Goal: Task Accomplishment & Management: Use online tool/utility

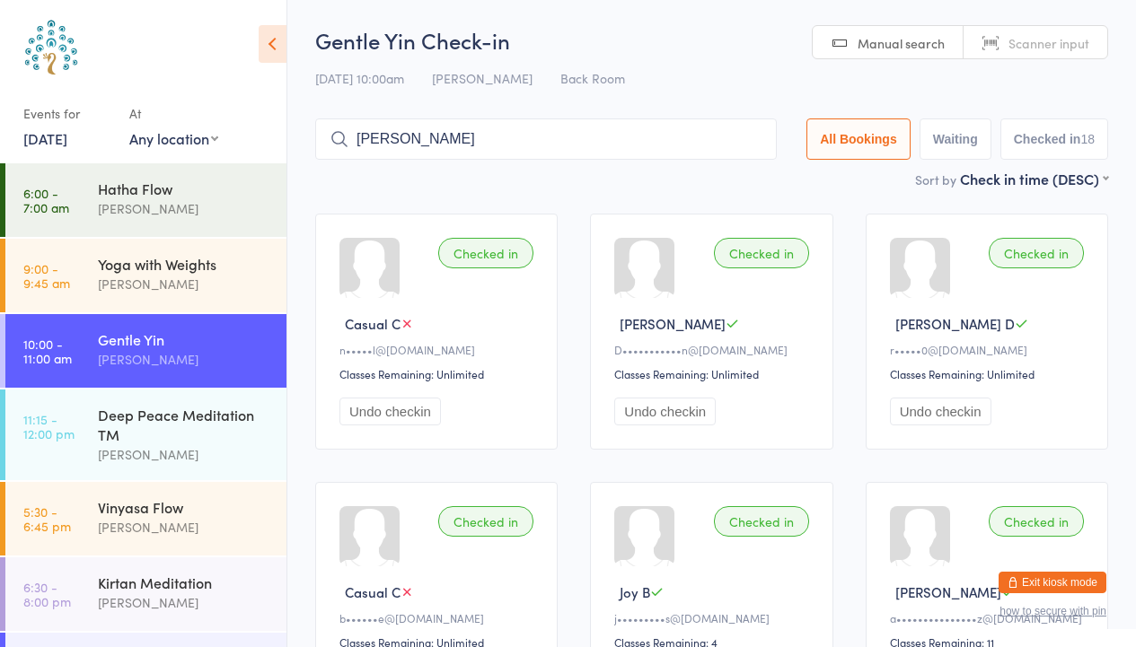
click at [162, 506] on div "Vinyasa Flow" at bounding box center [184, 507] width 173 height 20
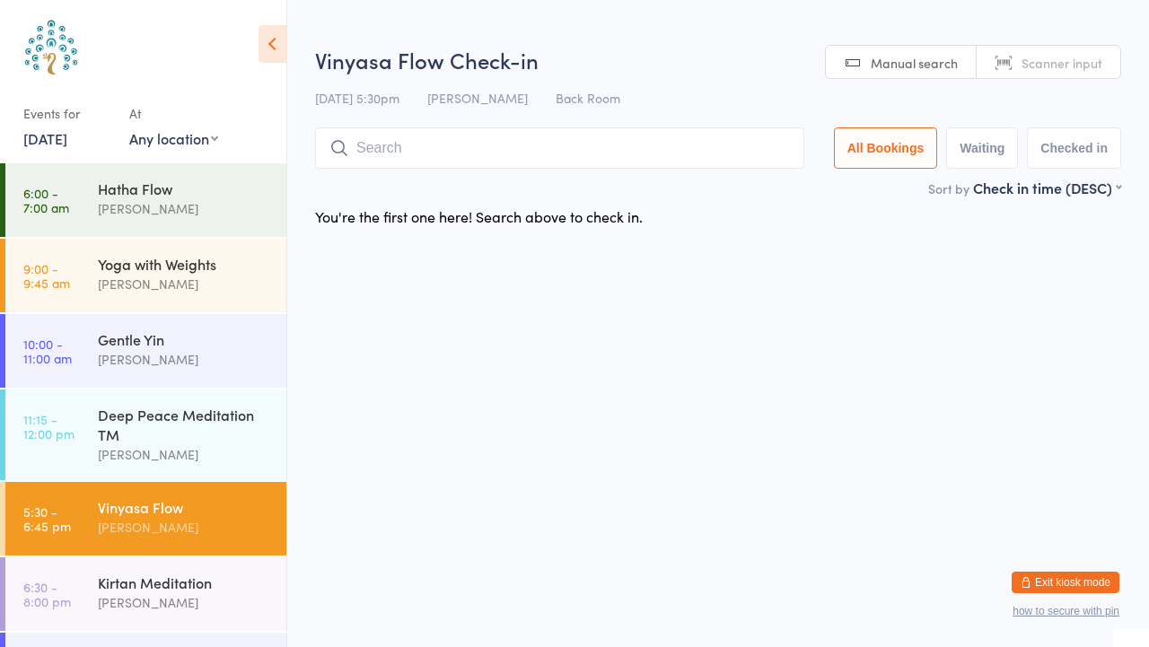
click at [1037, 67] on span "Scanner input" at bounding box center [1062, 63] width 81 height 18
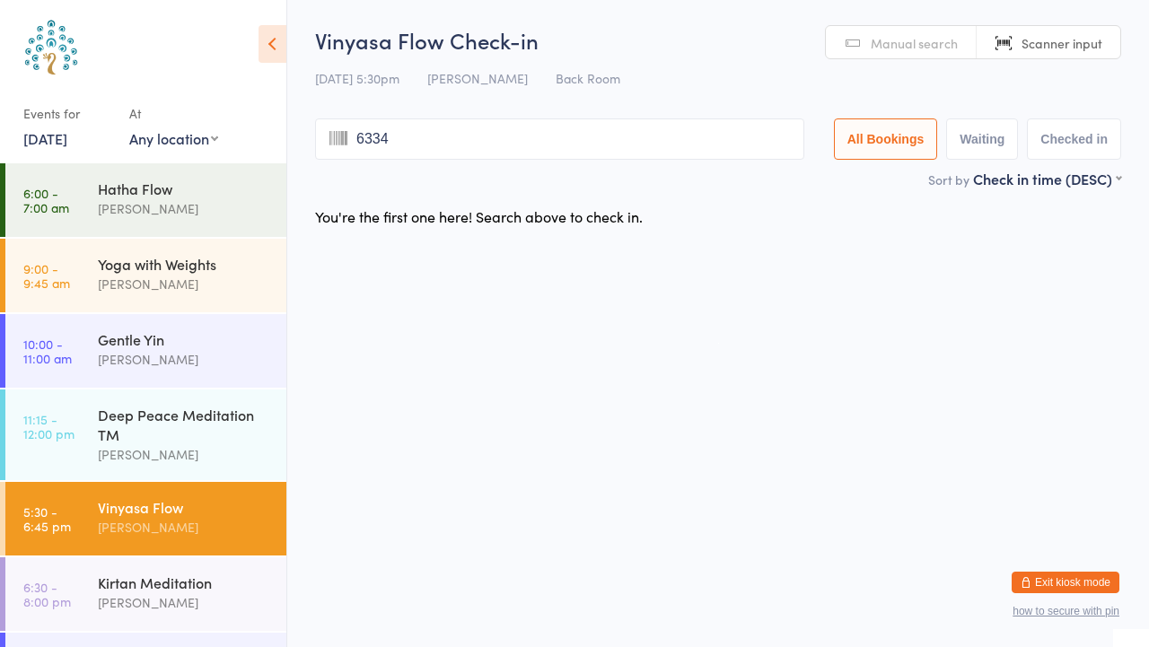
type input "6334"
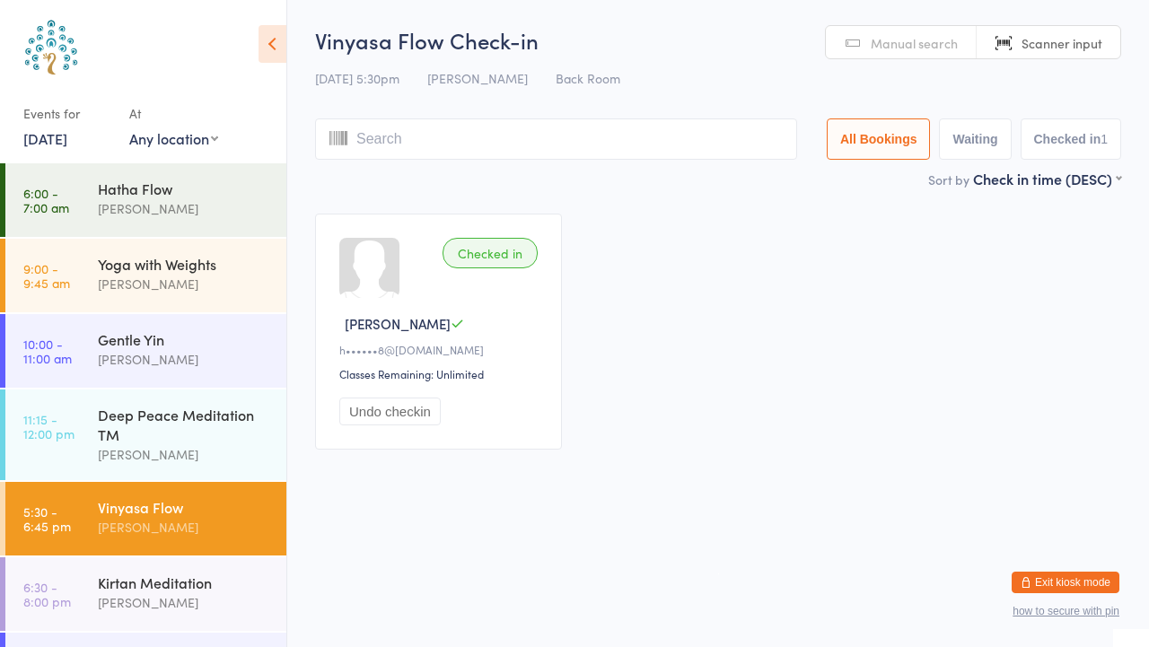
type input "l"
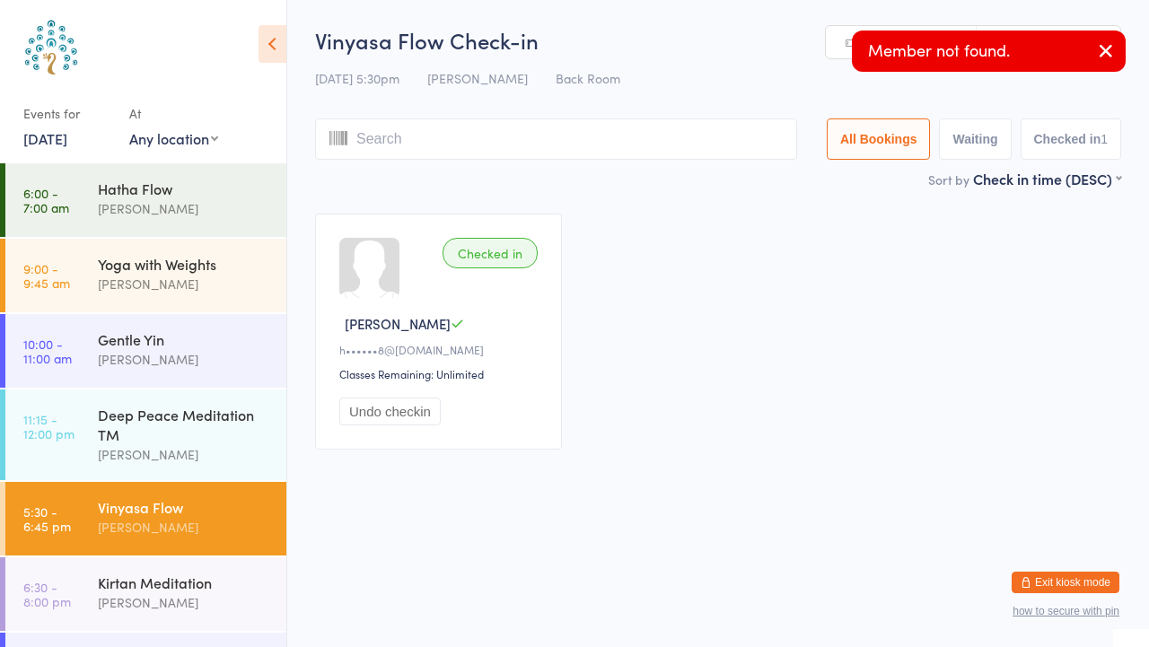
type input "e"
type input "igh"
click at [1119, 62] on button "button" at bounding box center [1105, 51] width 39 height 41
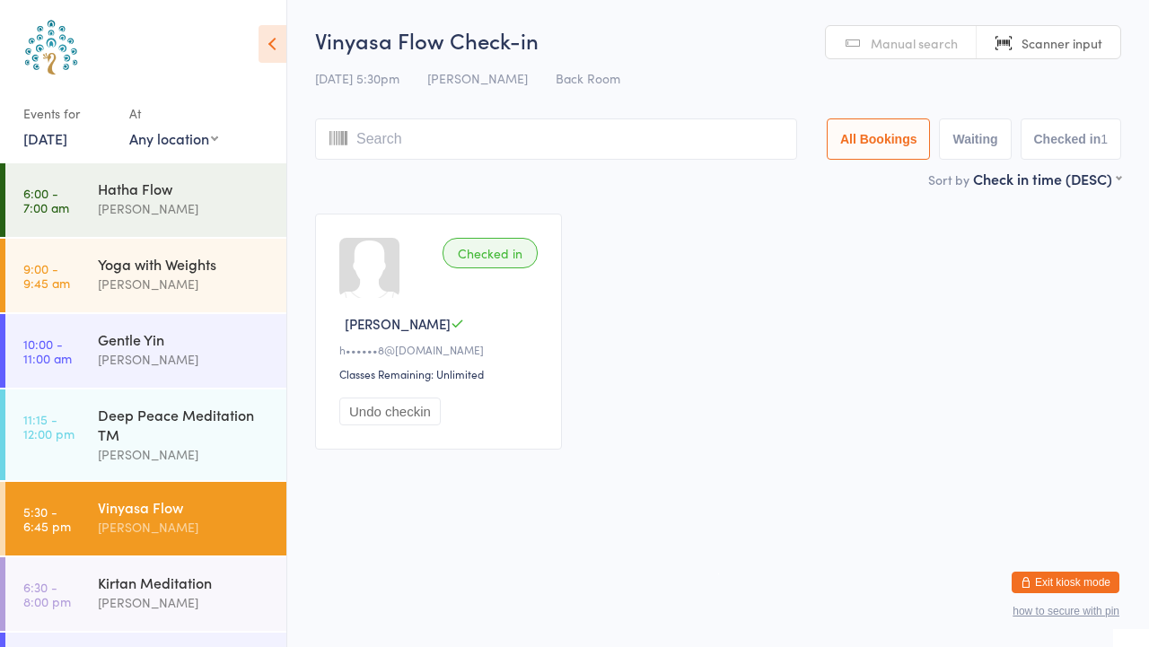
click at [881, 43] on span "Manual search" at bounding box center [914, 43] width 87 height 18
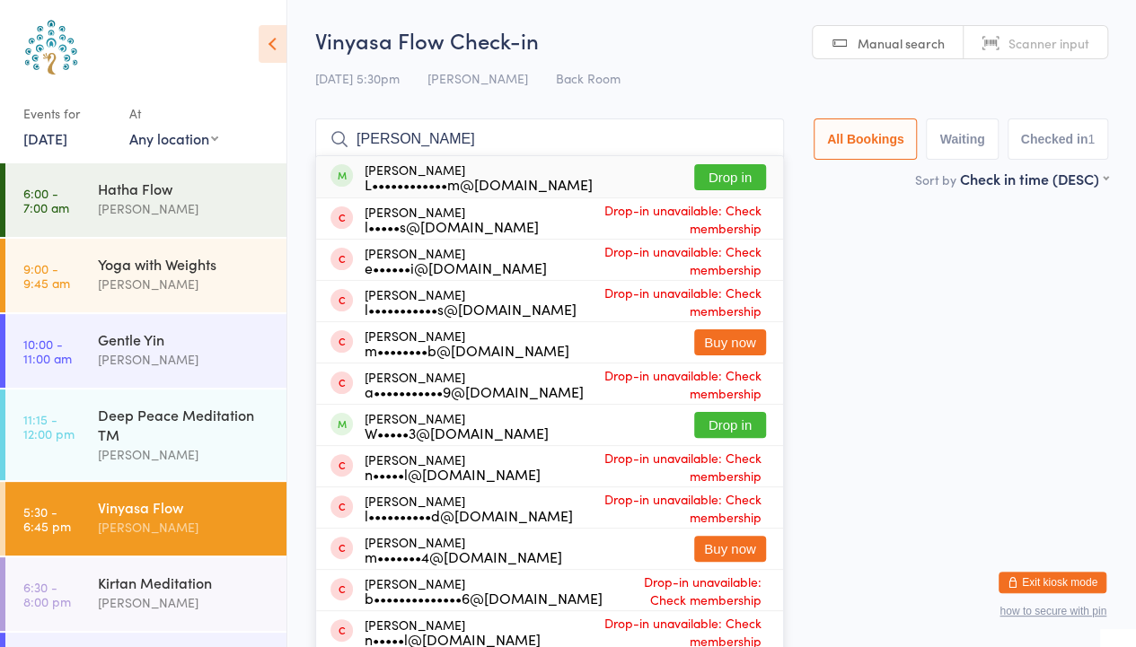
type input "[PERSON_NAME]"
click at [727, 184] on button "Drop in" at bounding box center [730, 177] width 72 height 26
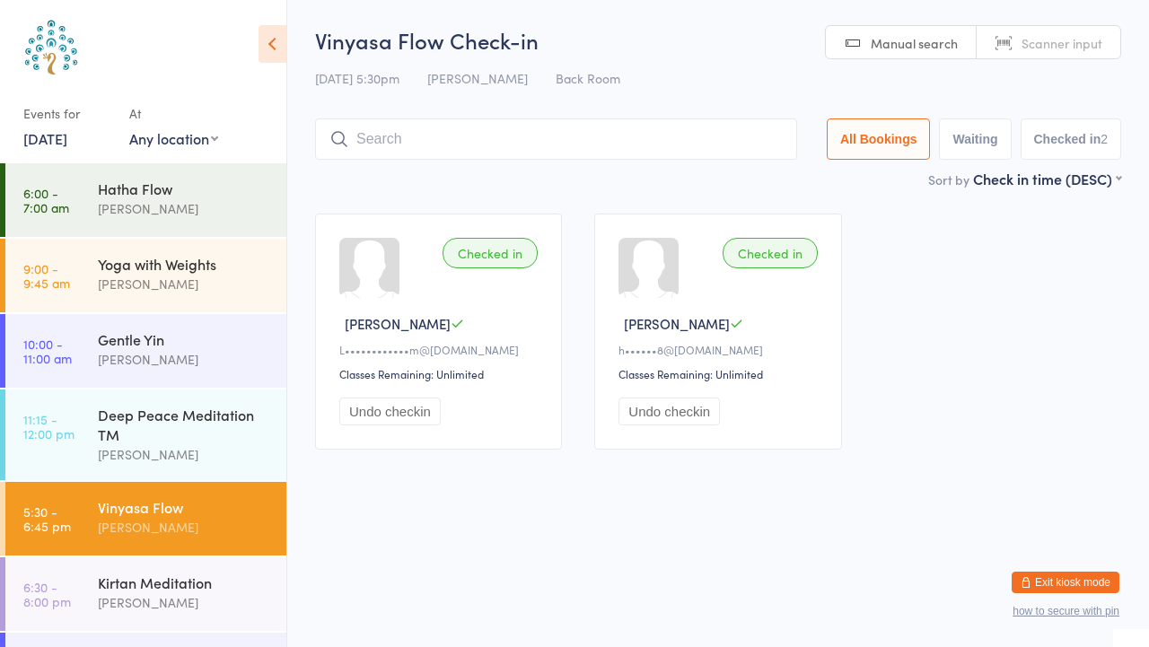
click at [921, 38] on span "Manual search" at bounding box center [914, 43] width 87 height 18
click at [655, 141] on input "search" at bounding box center [556, 138] width 482 height 41
type input "[PERSON_NAME]"
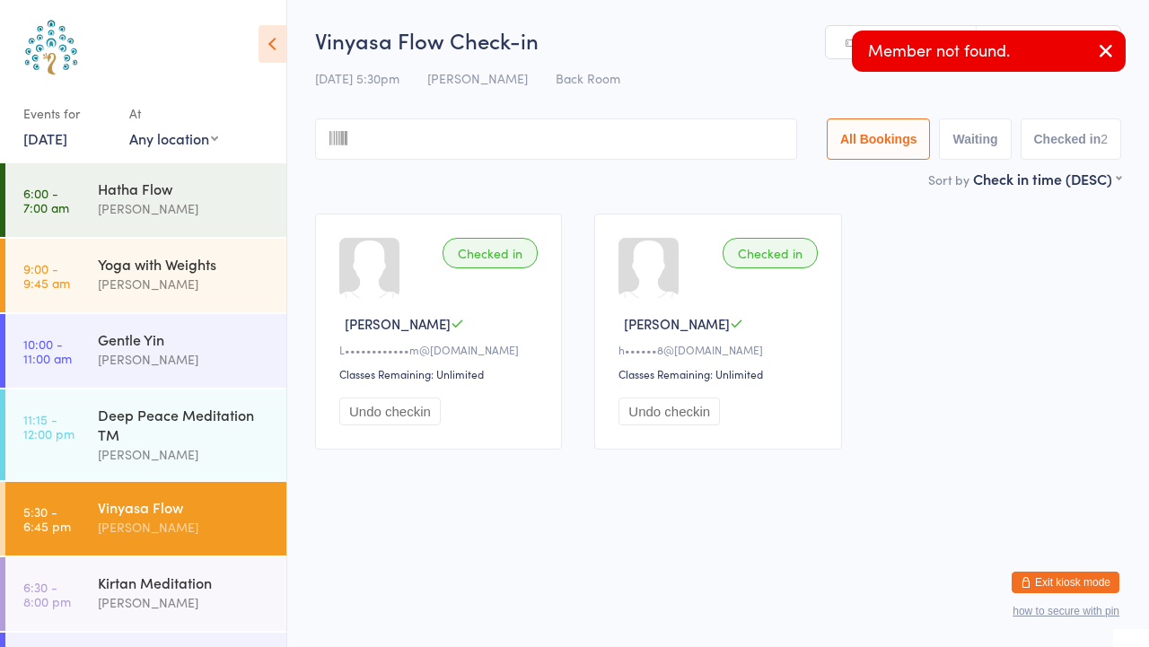
click at [1111, 58] on icon "button" at bounding box center [1106, 50] width 22 height 22
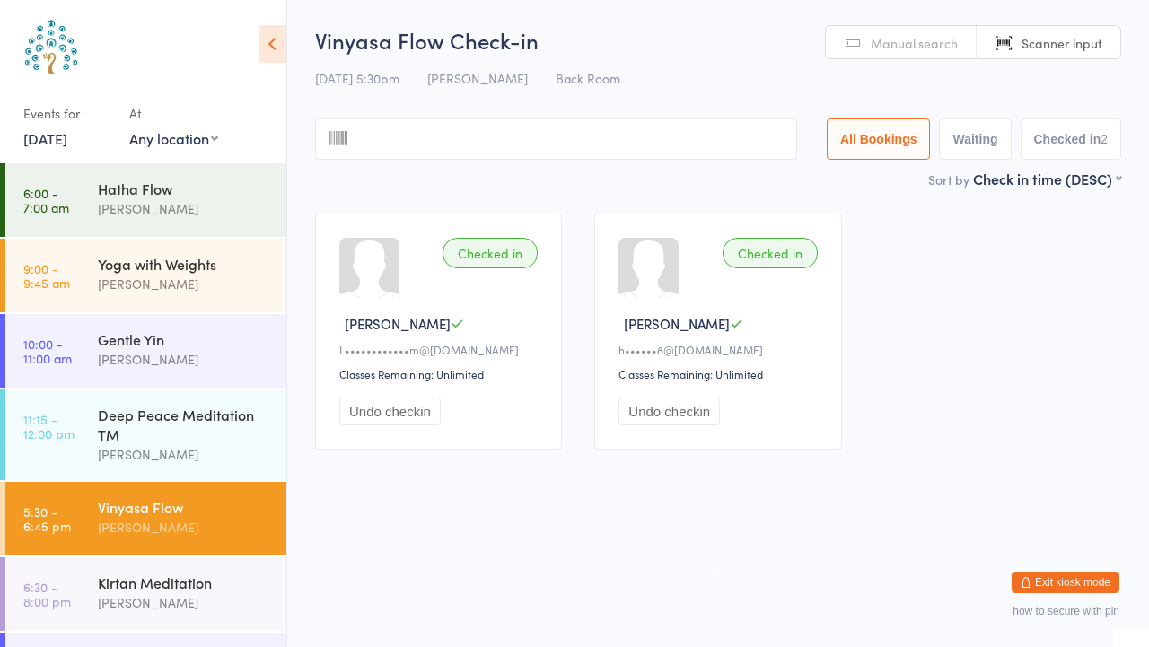
click at [932, 48] on span "Manual search" at bounding box center [914, 43] width 87 height 18
click at [759, 127] on input "search" at bounding box center [556, 138] width 482 height 41
type input "[PERSON_NAME]"
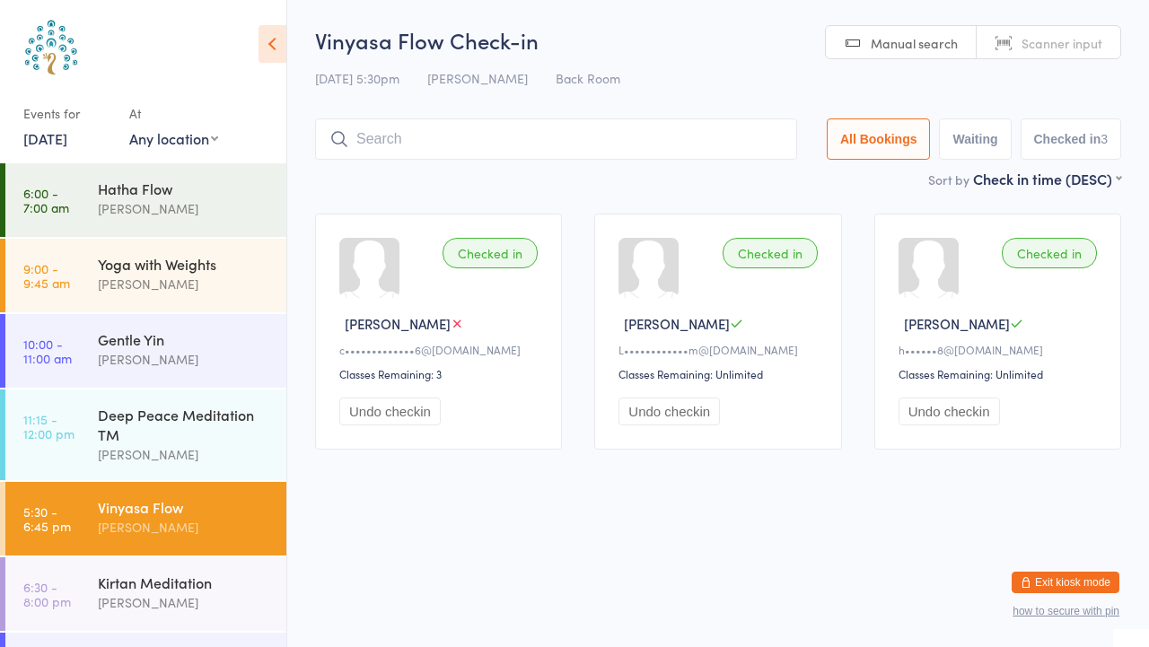
click at [1054, 54] on link "Scanner input" at bounding box center [1049, 43] width 144 height 34
click at [899, 32] on link "Manual search" at bounding box center [901, 43] width 151 height 34
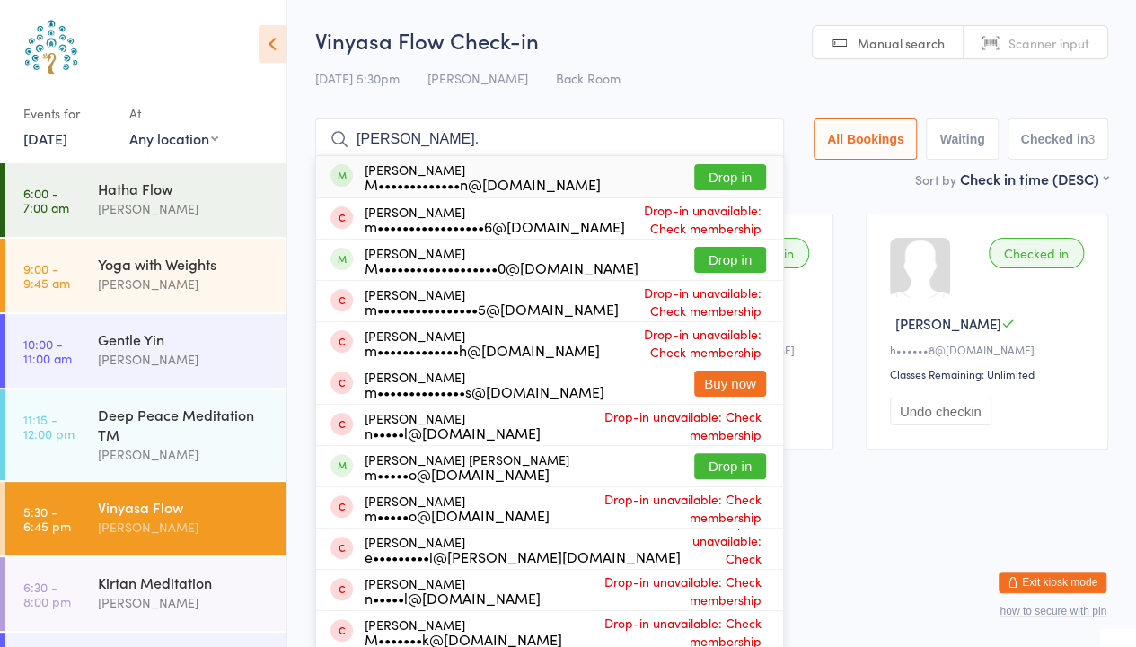
type input "[PERSON_NAME]."
click at [535, 271] on div "M•••••••••••••••••••0@[DOMAIN_NAME]" at bounding box center [501, 267] width 274 height 14
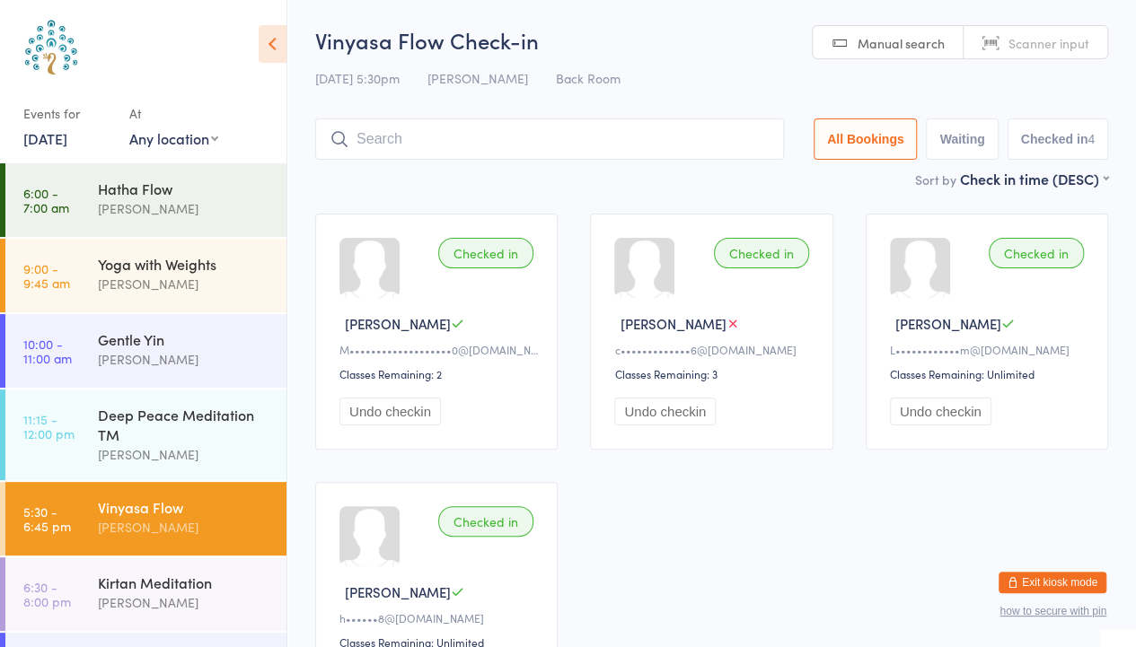
click at [67, 135] on link "[DATE]" at bounding box center [45, 138] width 44 height 20
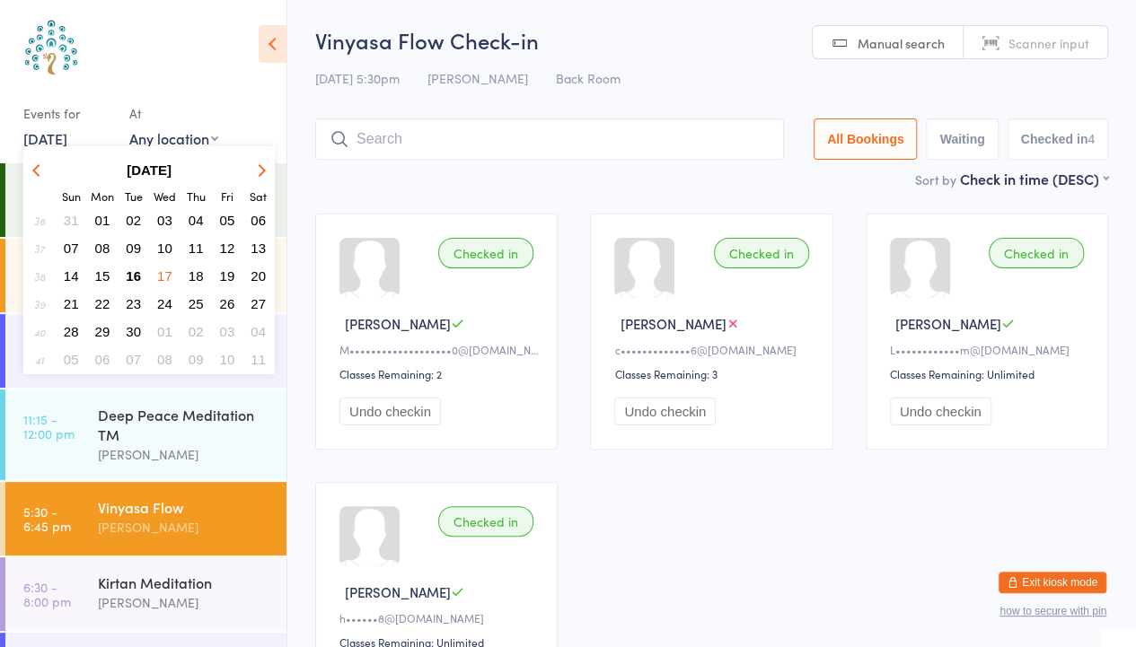
click at [169, 246] on span "10" at bounding box center [164, 248] width 15 height 15
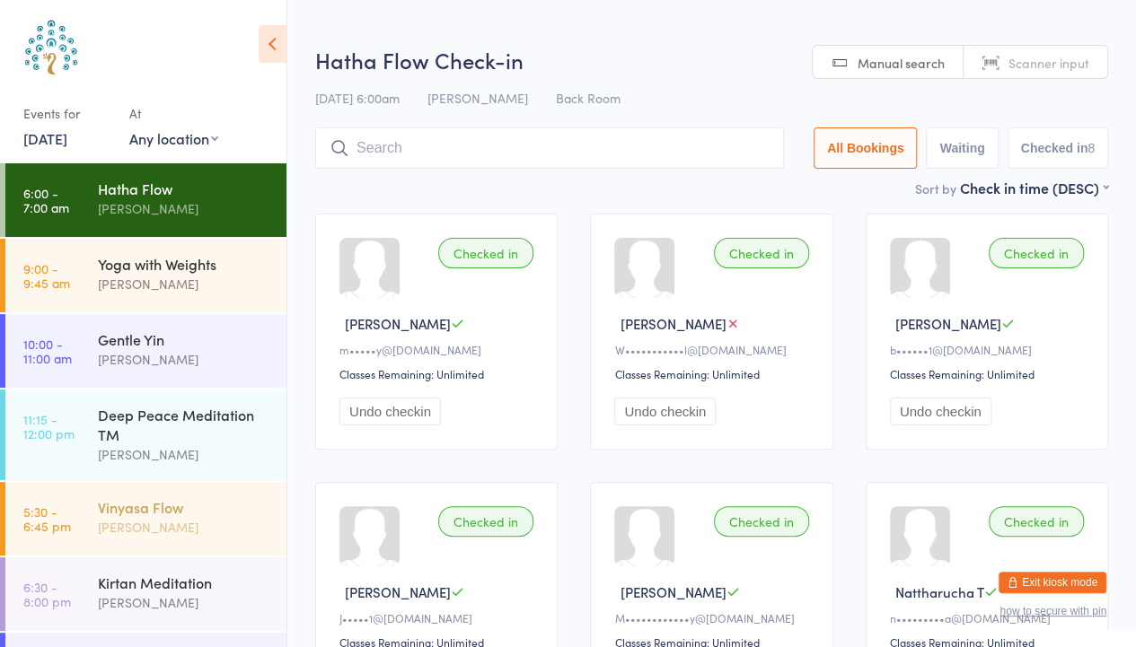
click at [153, 501] on div "Vinyasa Flow" at bounding box center [184, 507] width 173 height 20
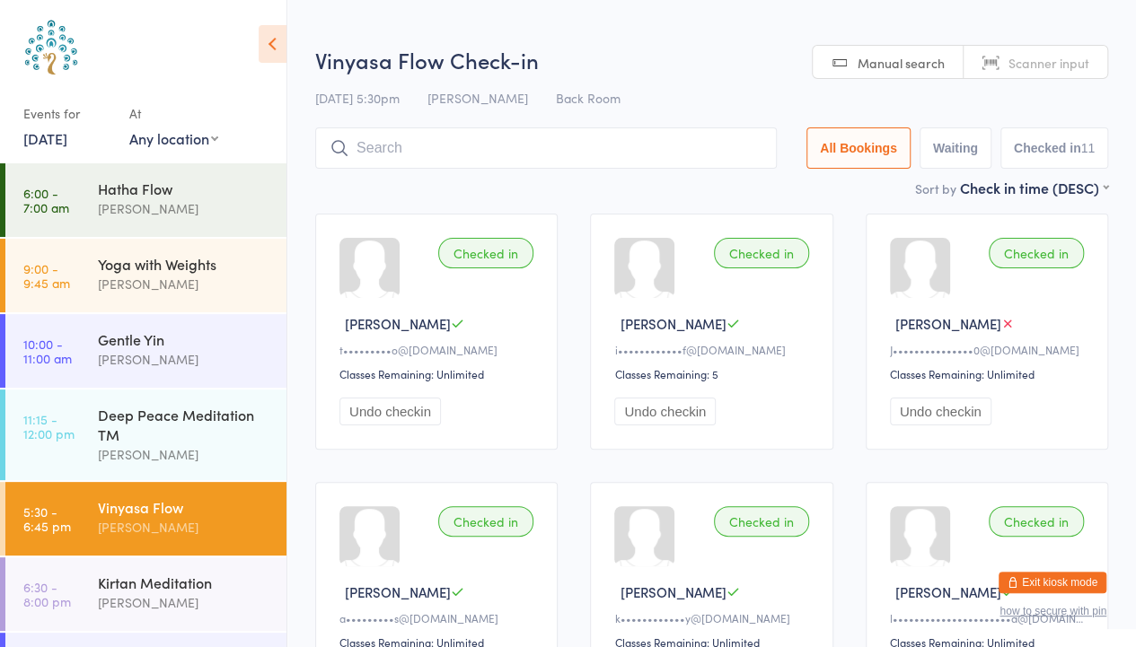
click at [70, 127] on div "Events for" at bounding box center [67, 114] width 88 height 30
click at [67, 142] on link "[DATE]" at bounding box center [45, 138] width 44 height 20
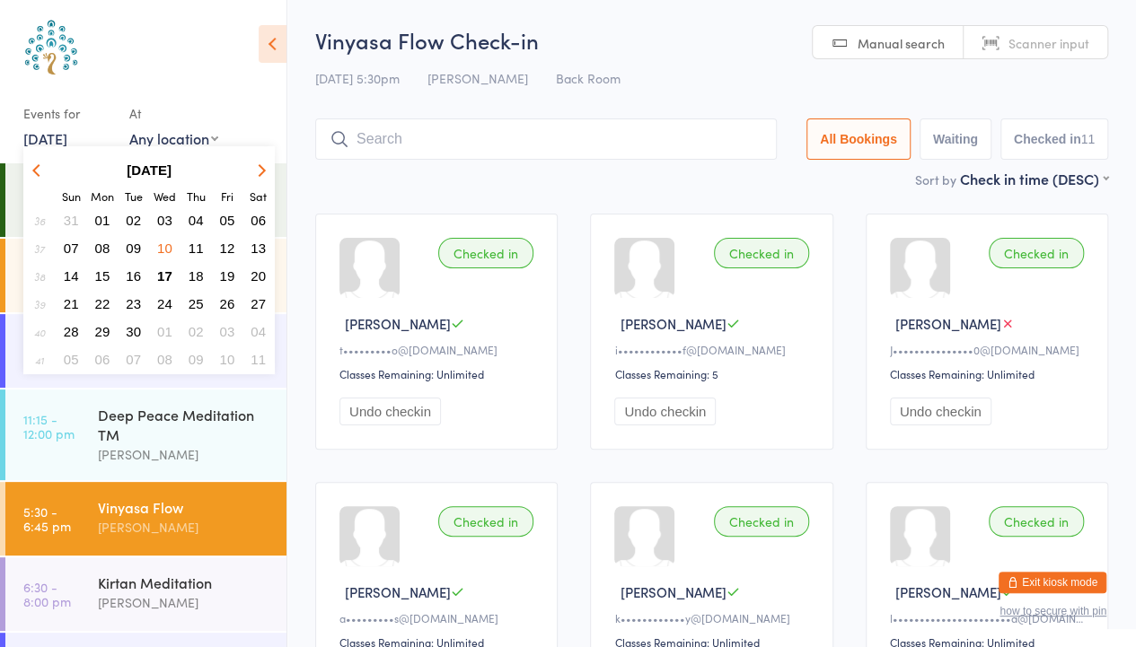
click at [163, 217] on span "03" at bounding box center [164, 220] width 15 height 15
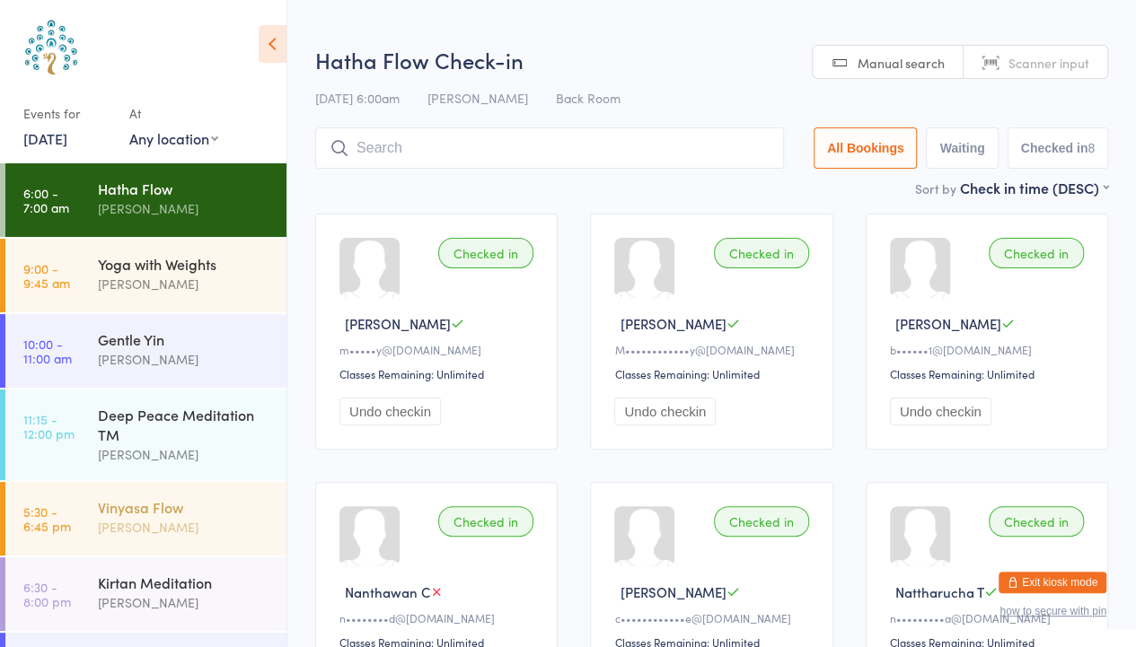
click at [136, 518] on div "[PERSON_NAME]" at bounding box center [184, 527] width 173 height 21
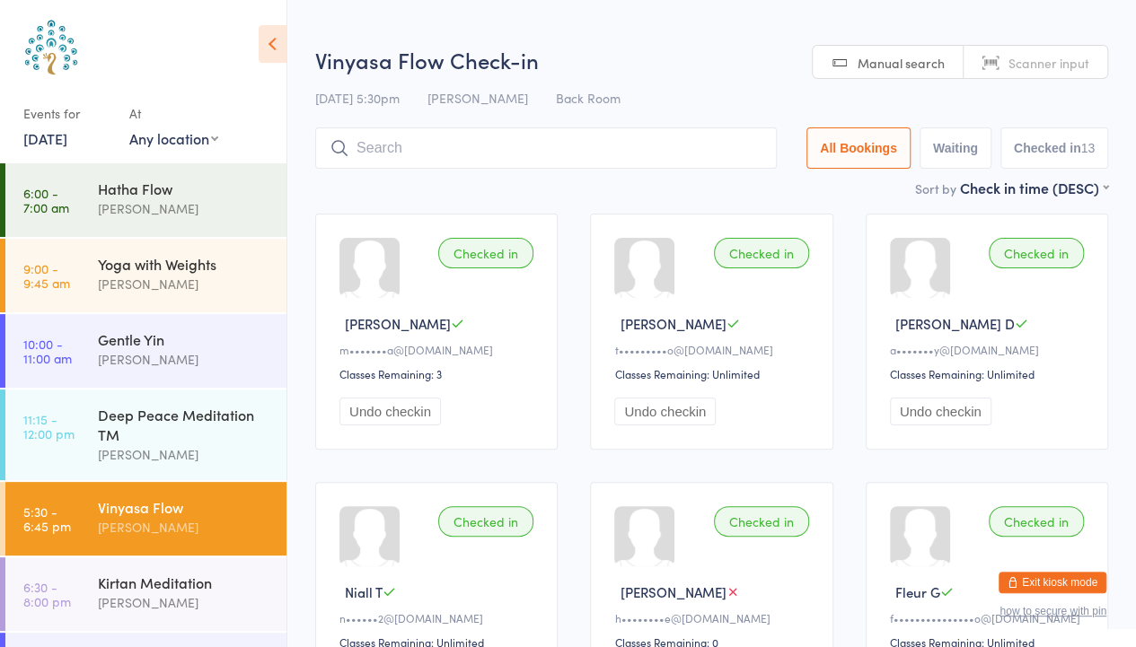
click at [59, 137] on link "[DATE]" at bounding box center [45, 138] width 44 height 20
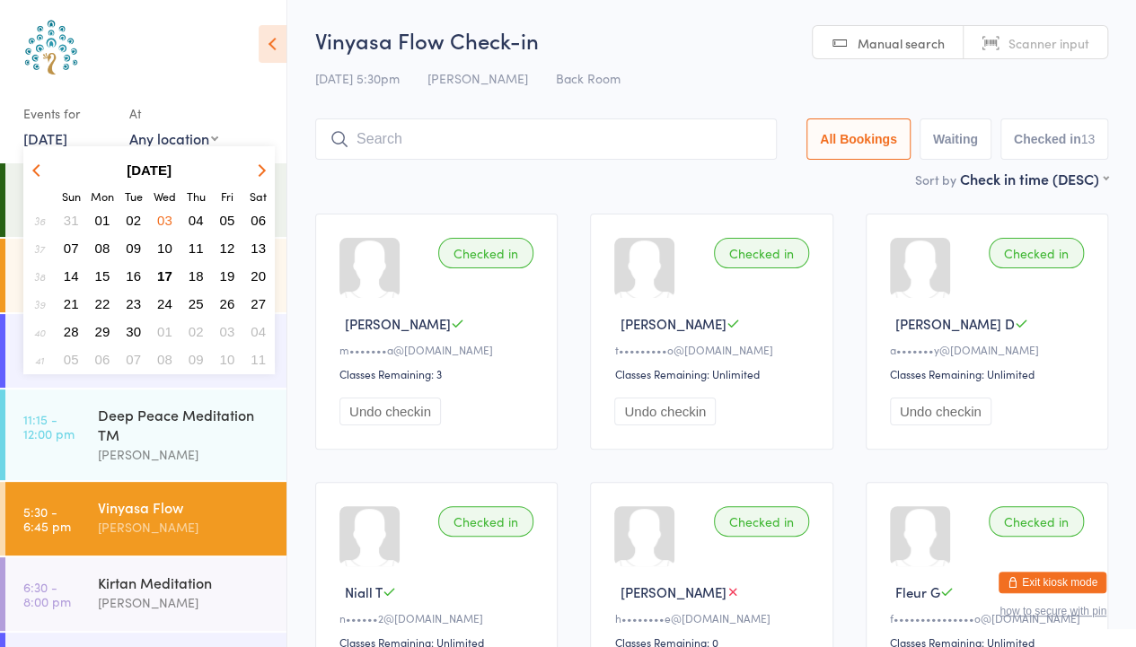
click at [38, 170] on icon "button" at bounding box center [38, 169] width 13 height 13
click at [164, 327] on span "27" at bounding box center [164, 331] width 15 height 15
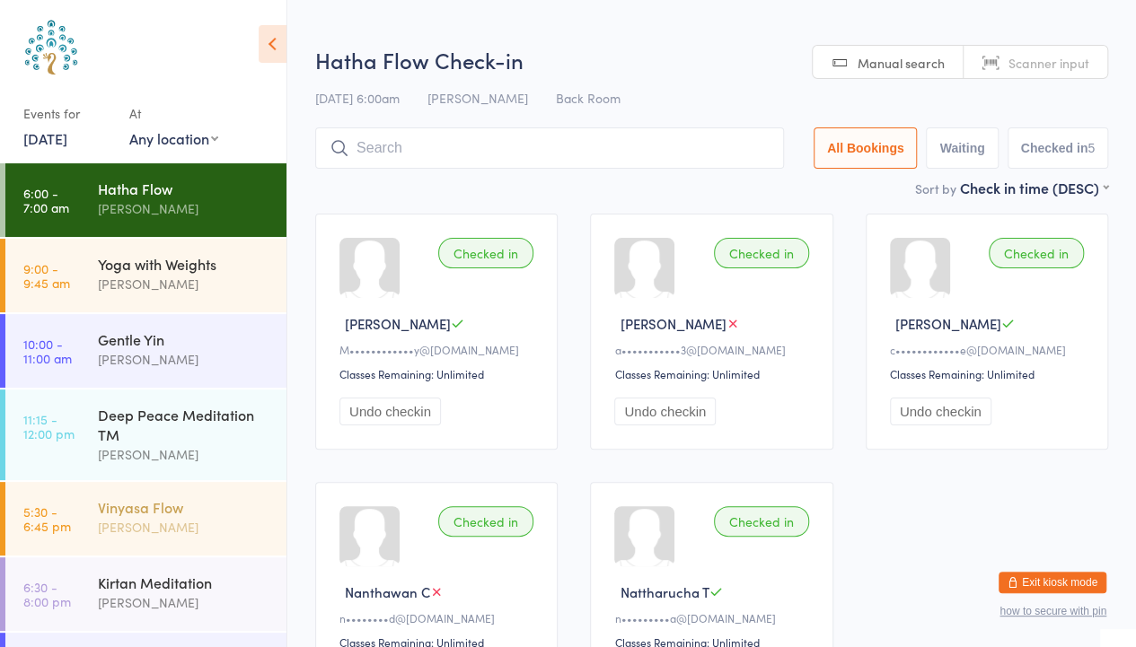
click at [155, 517] on div "[PERSON_NAME]" at bounding box center [184, 527] width 173 height 21
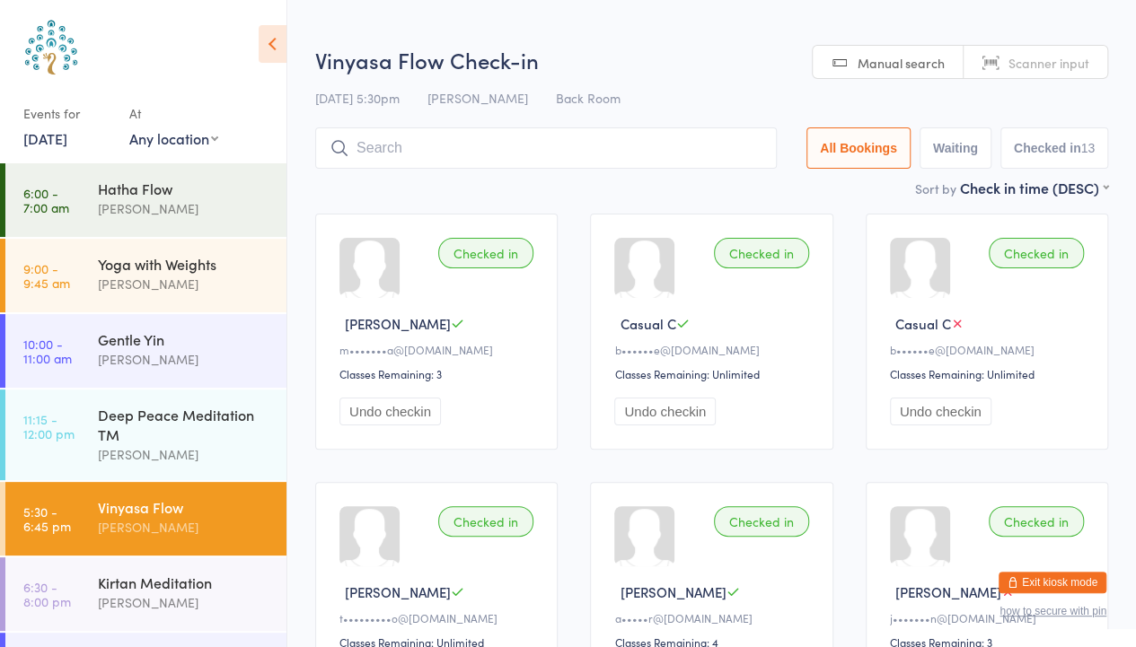
click at [66, 139] on link "[DATE]" at bounding box center [45, 138] width 44 height 20
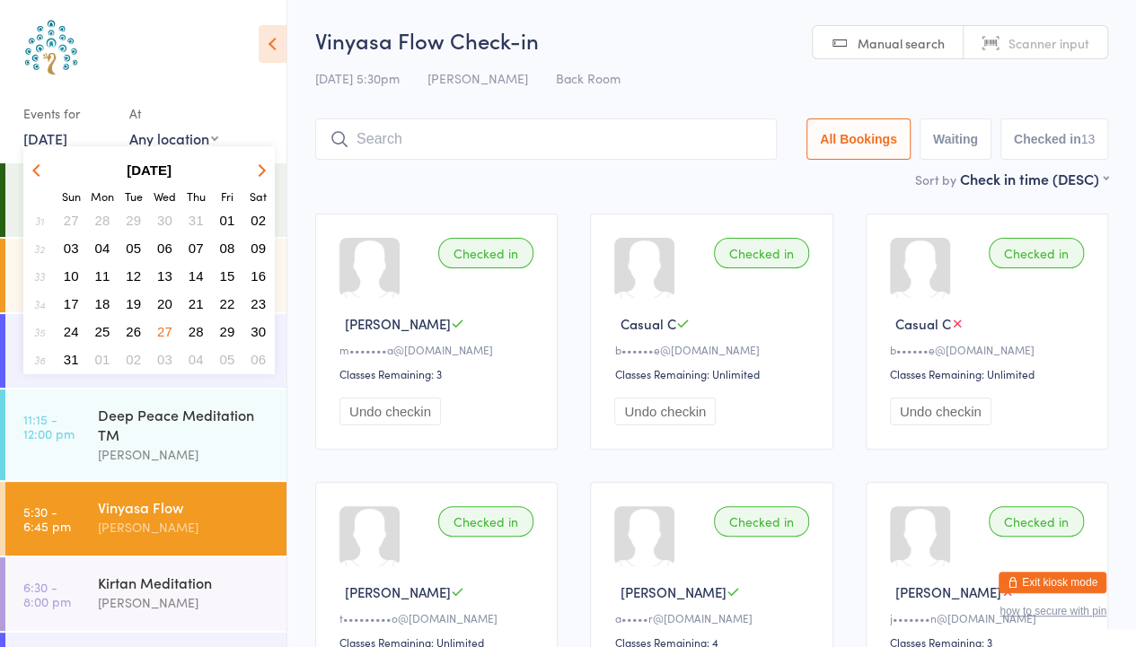
click at [162, 301] on span "20" at bounding box center [164, 303] width 15 height 15
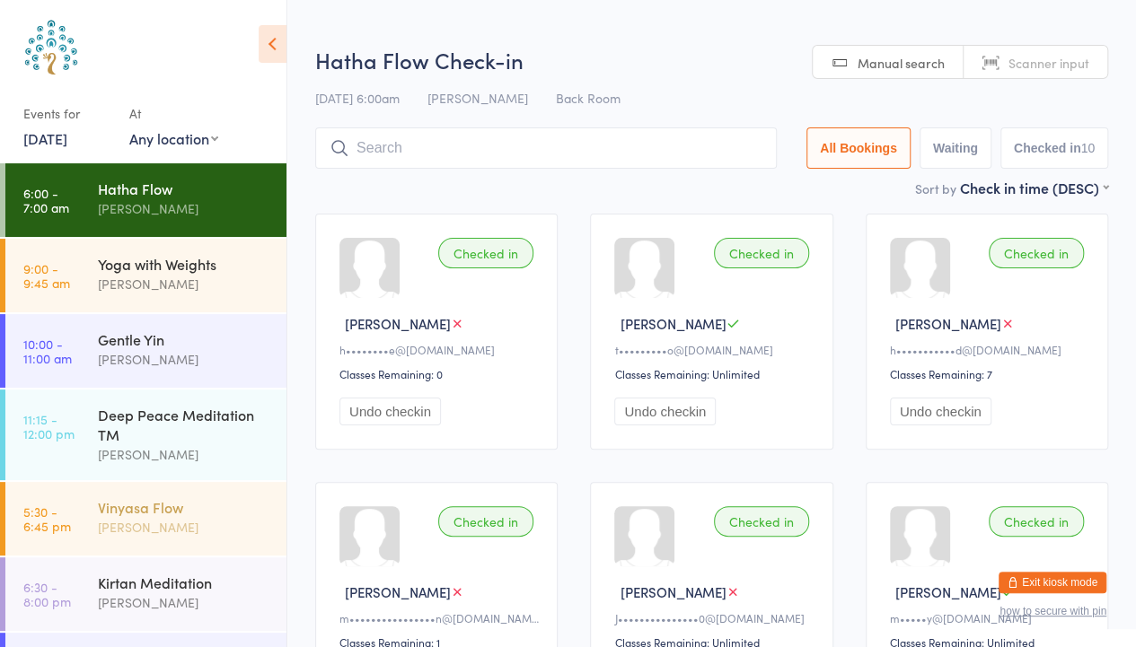
click at [129, 530] on div "[PERSON_NAME]" at bounding box center [184, 527] width 173 height 21
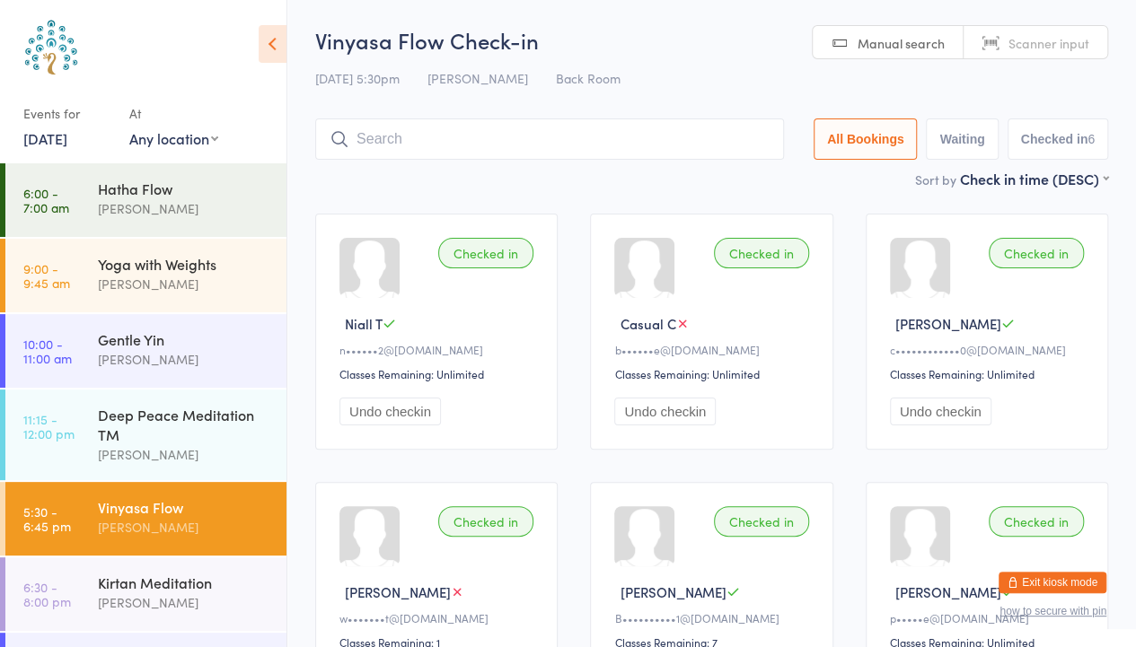
click at [49, 137] on link "[DATE]" at bounding box center [45, 138] width 44 height 20
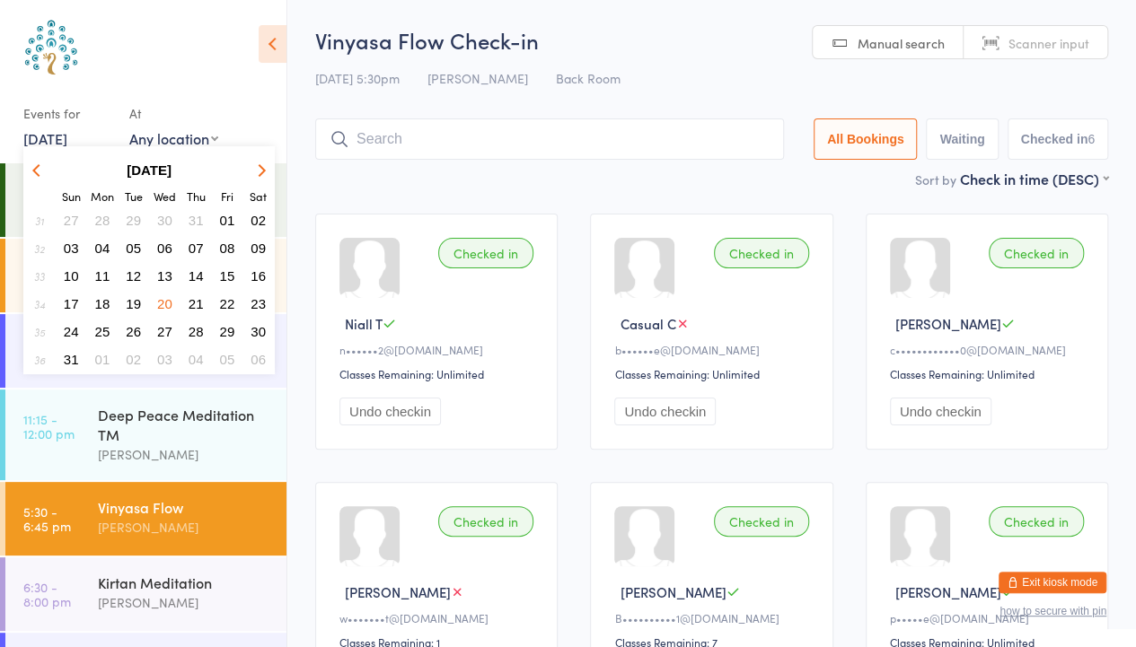
click at [167, 274] on span "13" at bounding box center [164, 275] width 15 height 15
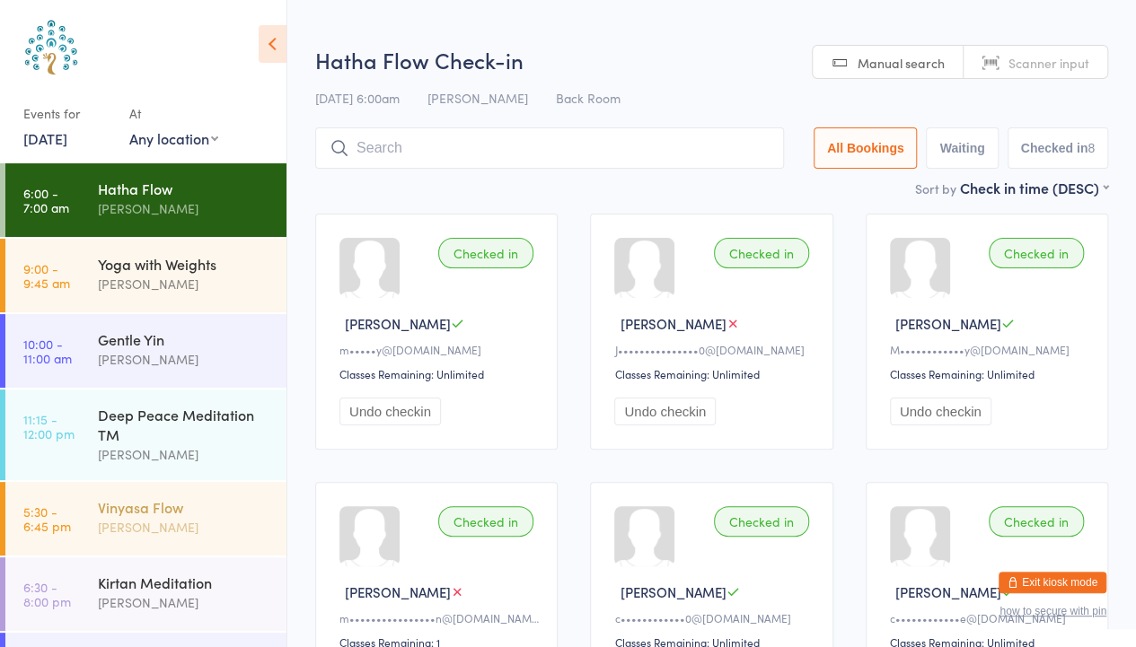
click at [121, 522] on div "[PERSON_NAME]" at bounding box center [184, 527] width 173 height 21
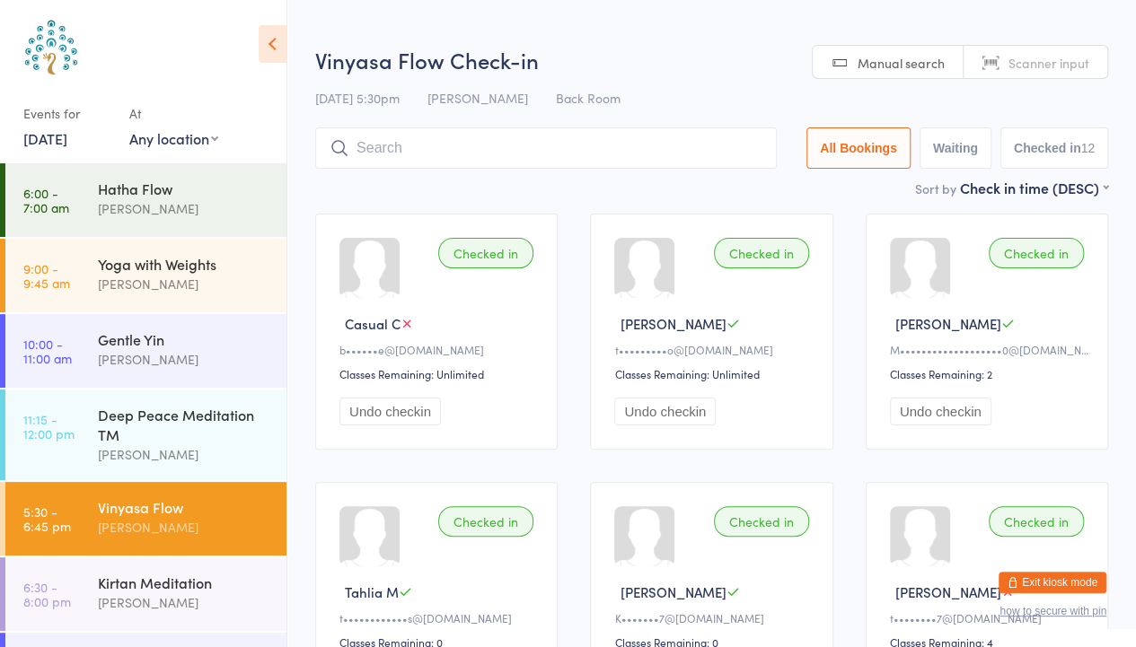
click at [67, 139] on link "[DATE]" at bounding box center [45, 138] width 44 height 20
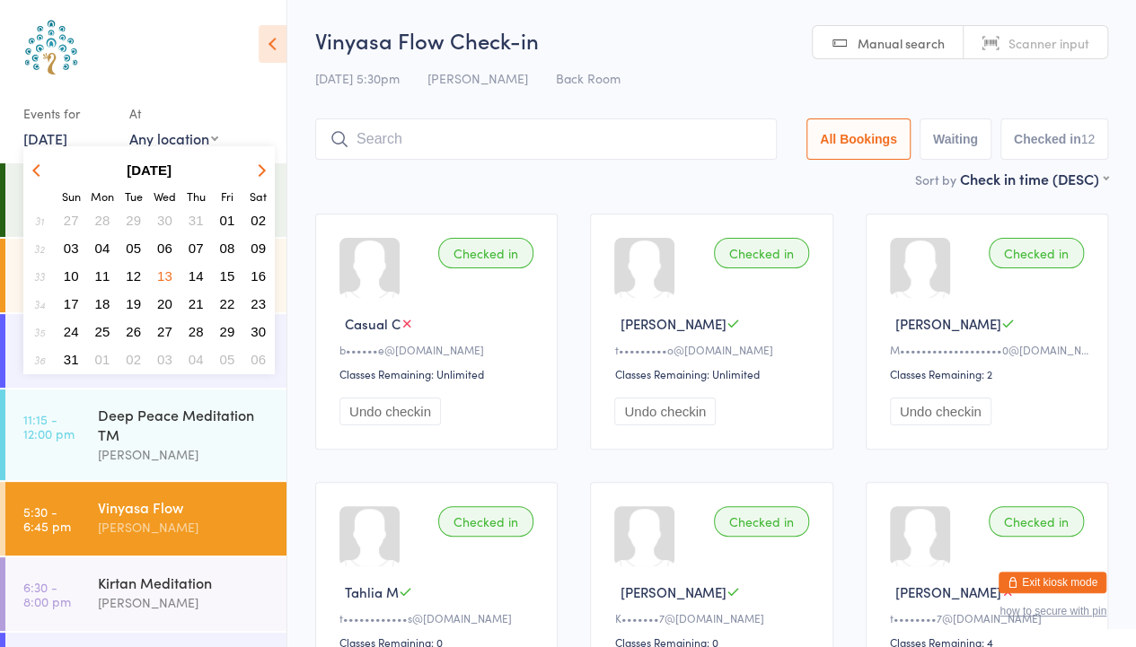
click at [165, 247] on span "06" at bounding box center [164, 248] width 15 height 15
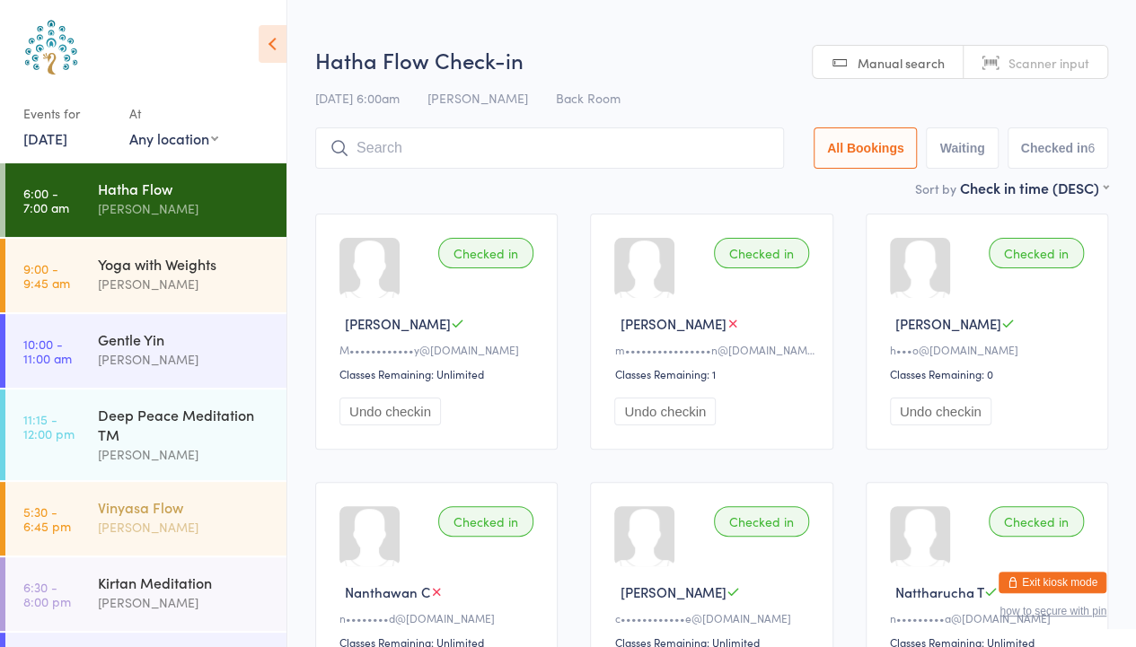
click at [113, 523] on div "[PERSON_NAME]" at bounding box center [184, 527] width 173 height 21
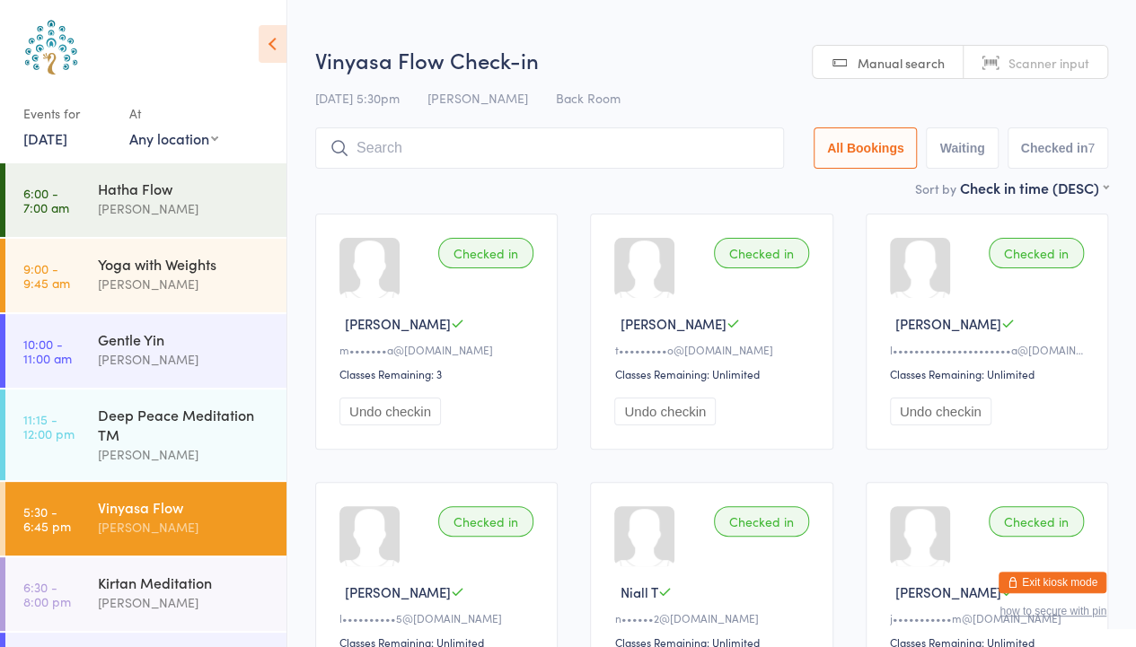
click at [67, 134] on link "[DATE]" at bounding box center [45, 138] width 44 height 20
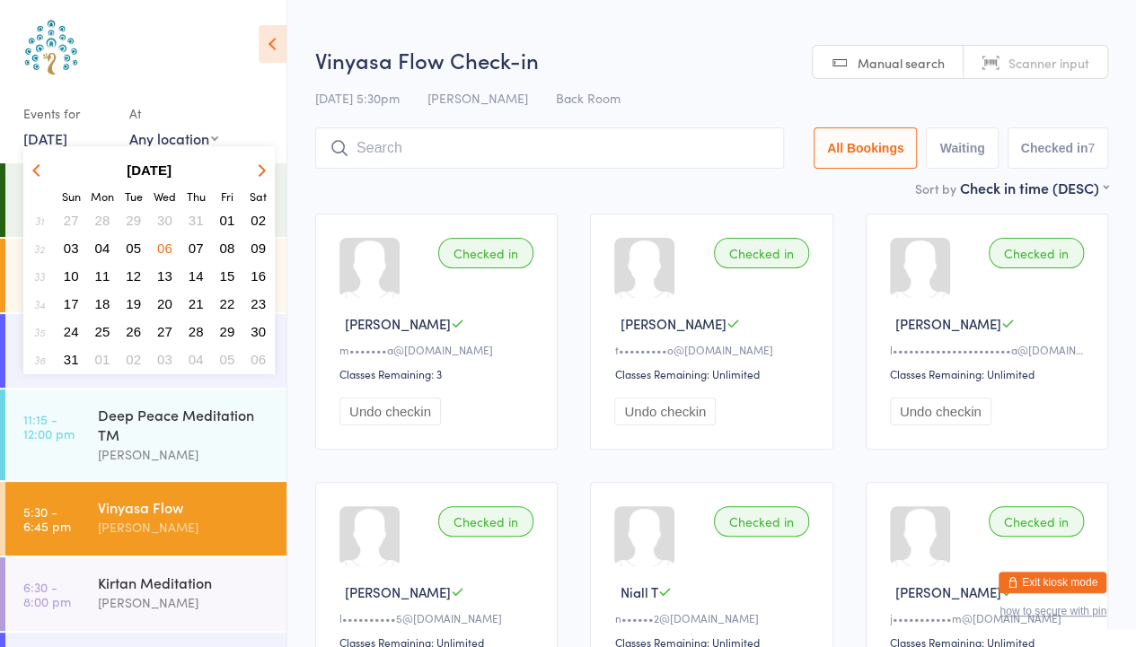
click at [37, 171] on icon "button" at bounding box center [38, 169] width 13 height 13
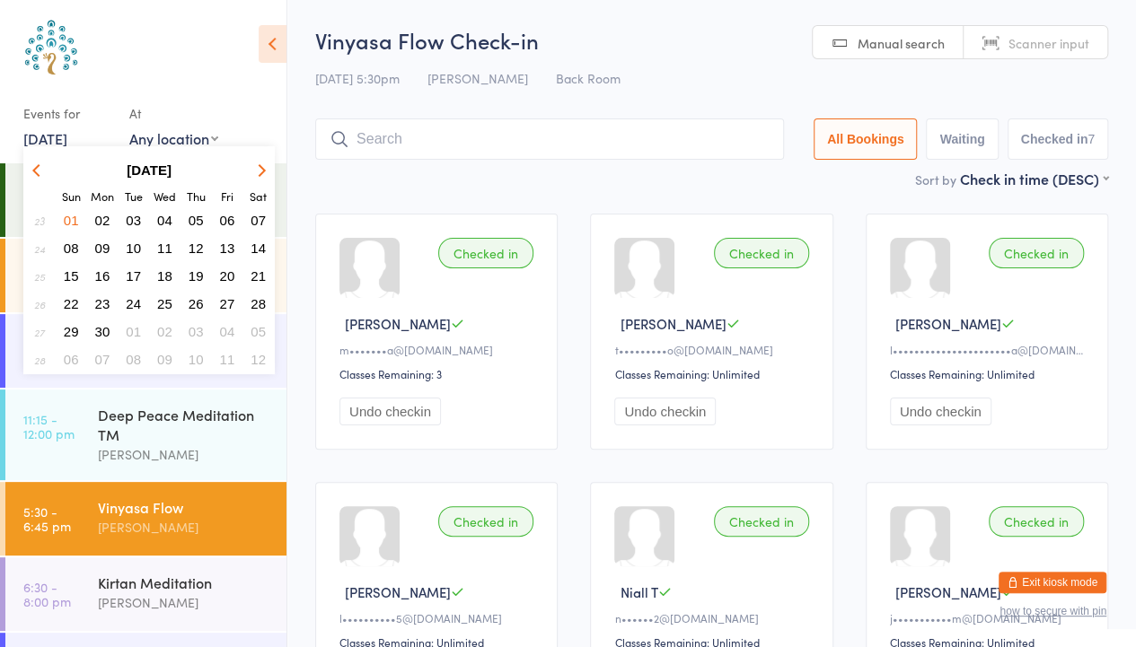
click at [169, 272] on span "18" at bounding box center [164, 275] width 15 height 15
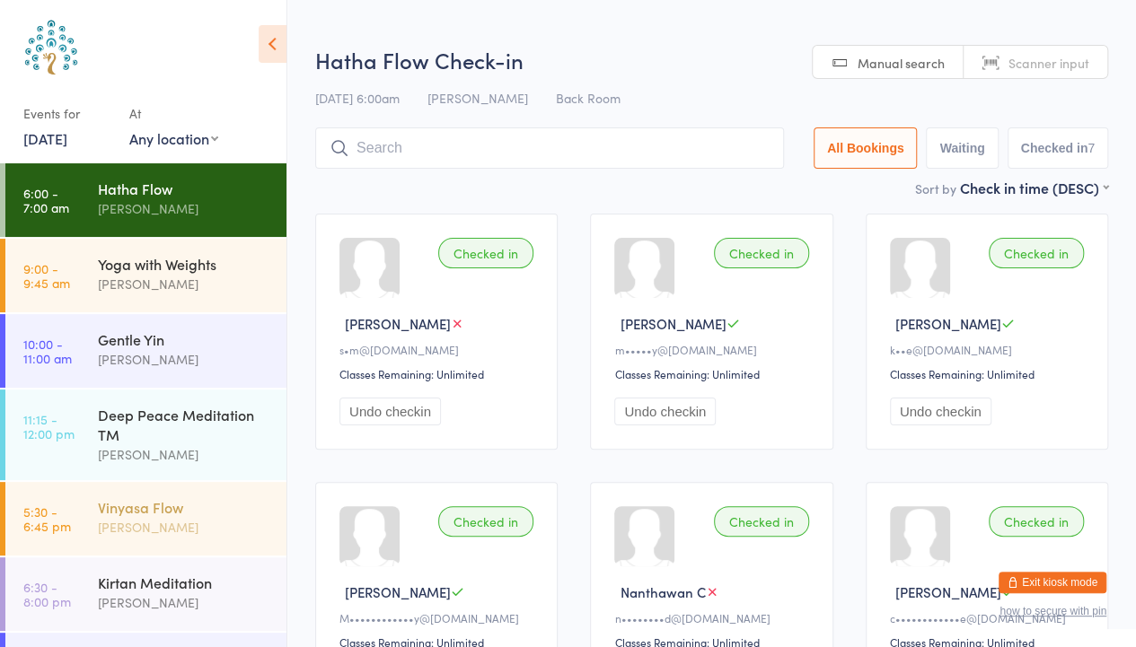
click at [145, 523] on div "[PERSON_NAME]" at bounding box center [184, 527] width 173 height 21
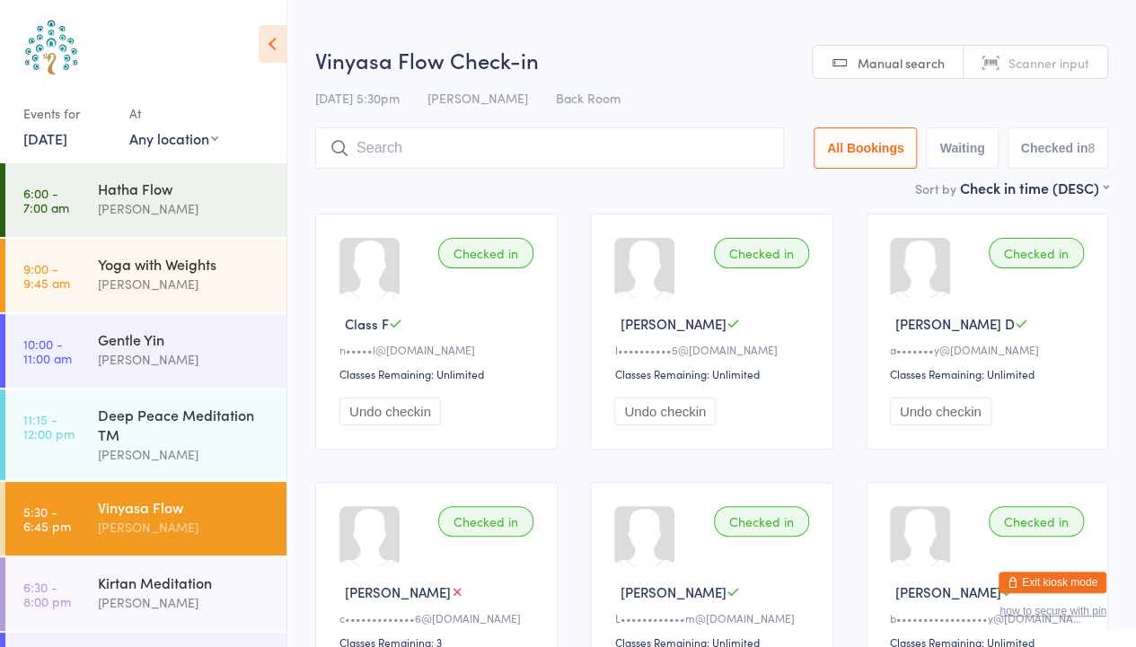
click at [67, 137] on link "[DATE]" at bounding box center [45, 138] width 44 height 20
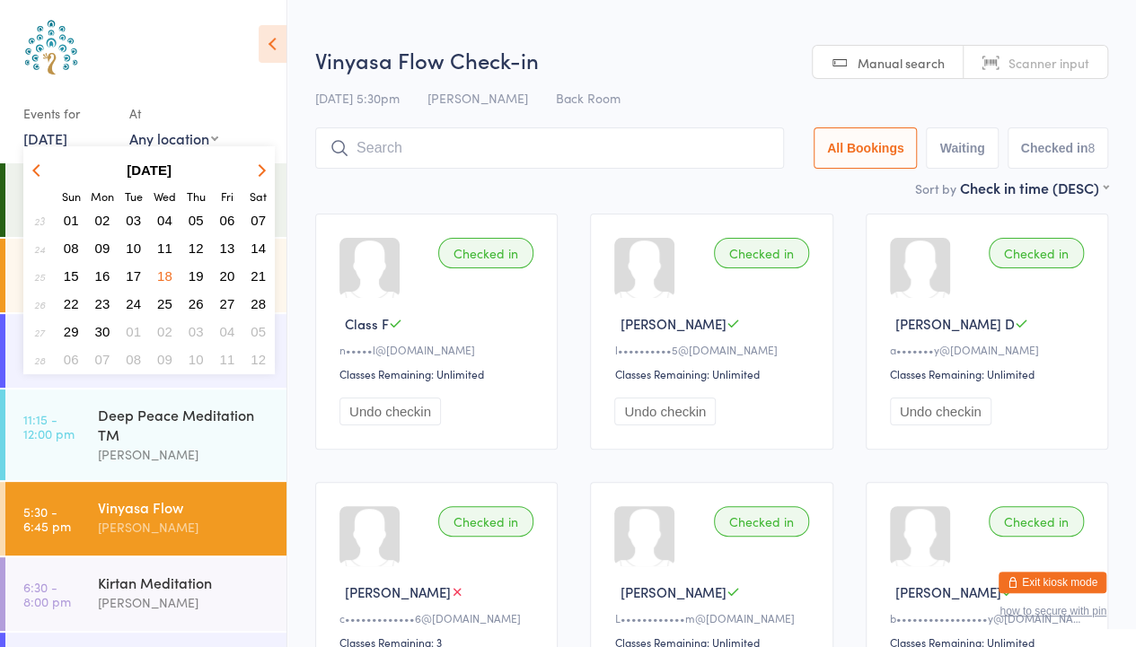
click at [36, 170] on icon "button" at bounding box center [38, 169] width 13 height 13
click at [36, 171] on icon "button" at bounding box center [38, 169] width 13 height 13
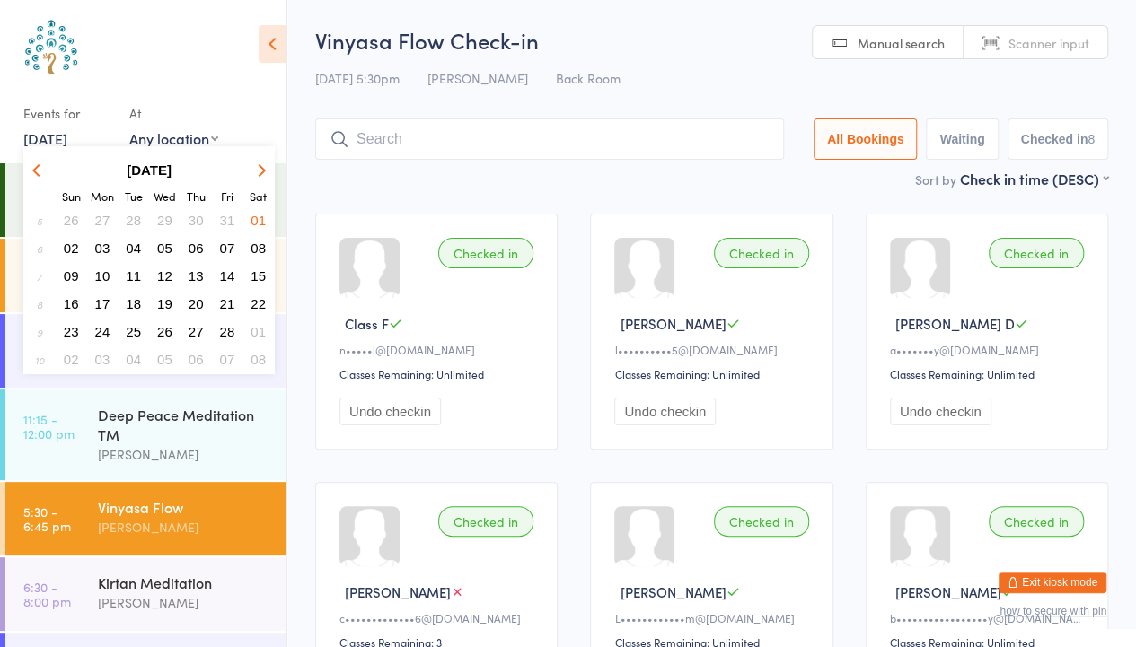
click at [162, 271] on span "12" at bounding box center [164, 275] width 15 height 15
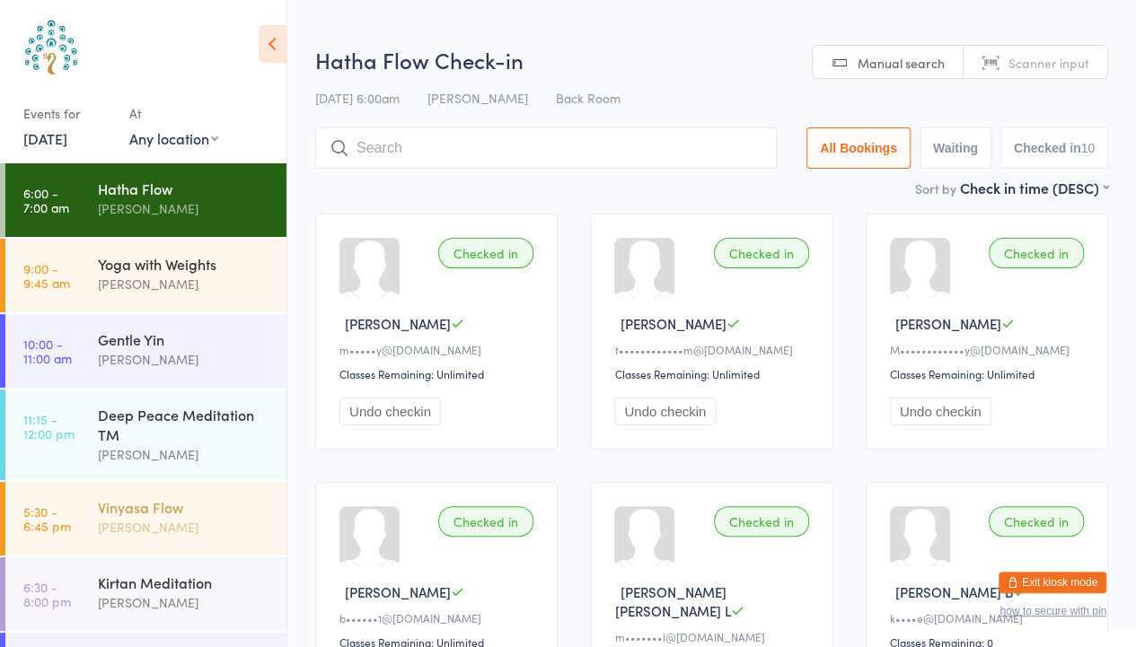
click at [148, 502] on div "Vinyasa Flow" at bounding box center [184, 507] width 173 height 20
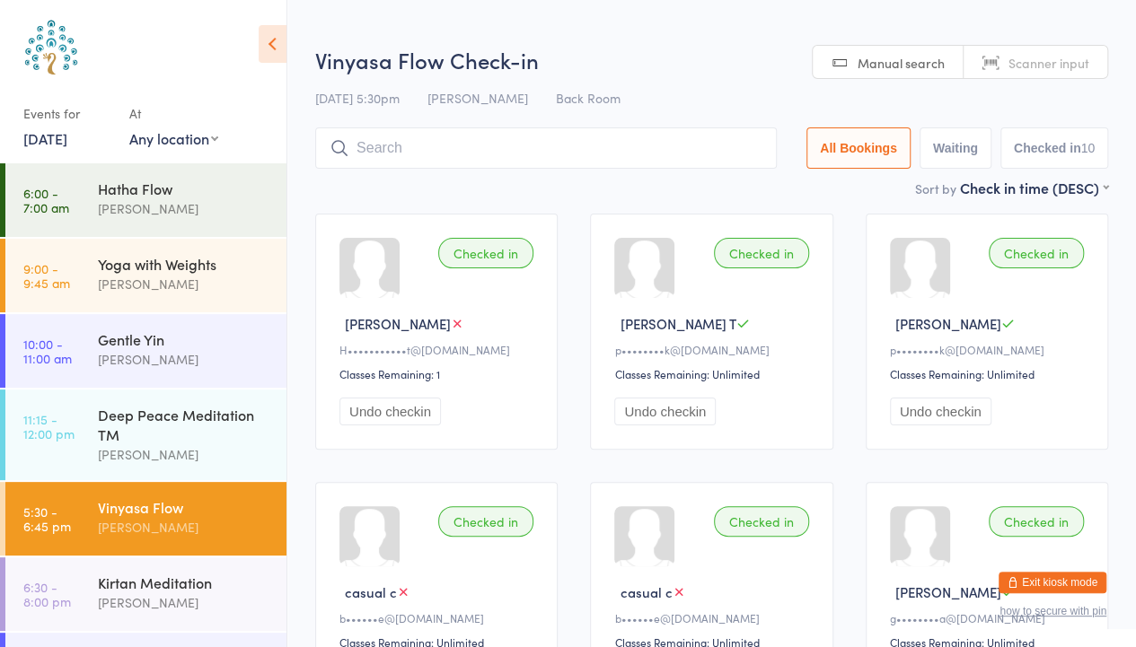
click at [67, 139] on link "[DATE]" at bounding box center [45, 138] width 44 height 20
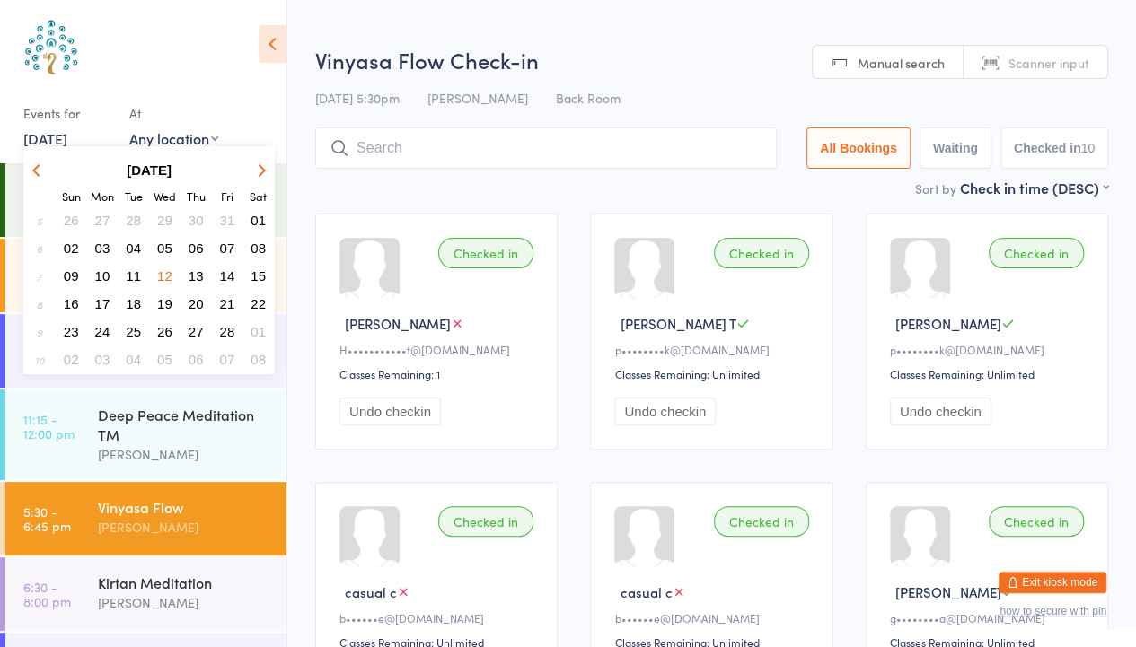
click at [165, 303] on span "19" at bounding box center [164, 303] width 15 height 15
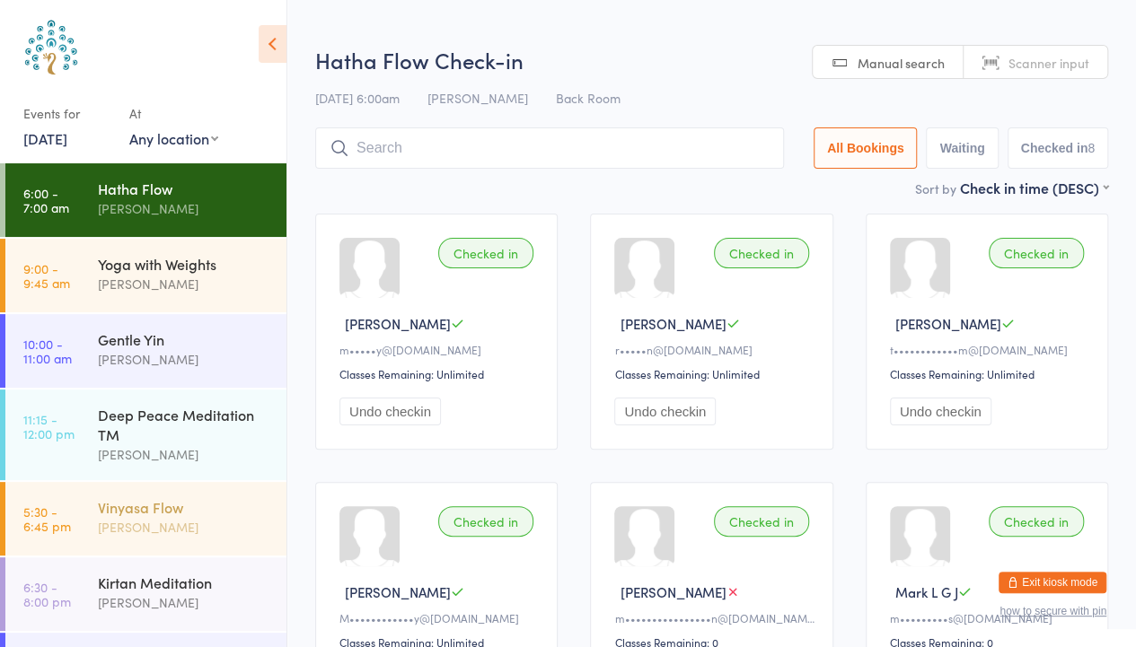
click at [140, 524] on div "[PERSON_NAME]" at bounding box center [184, 527] width 173 height 21
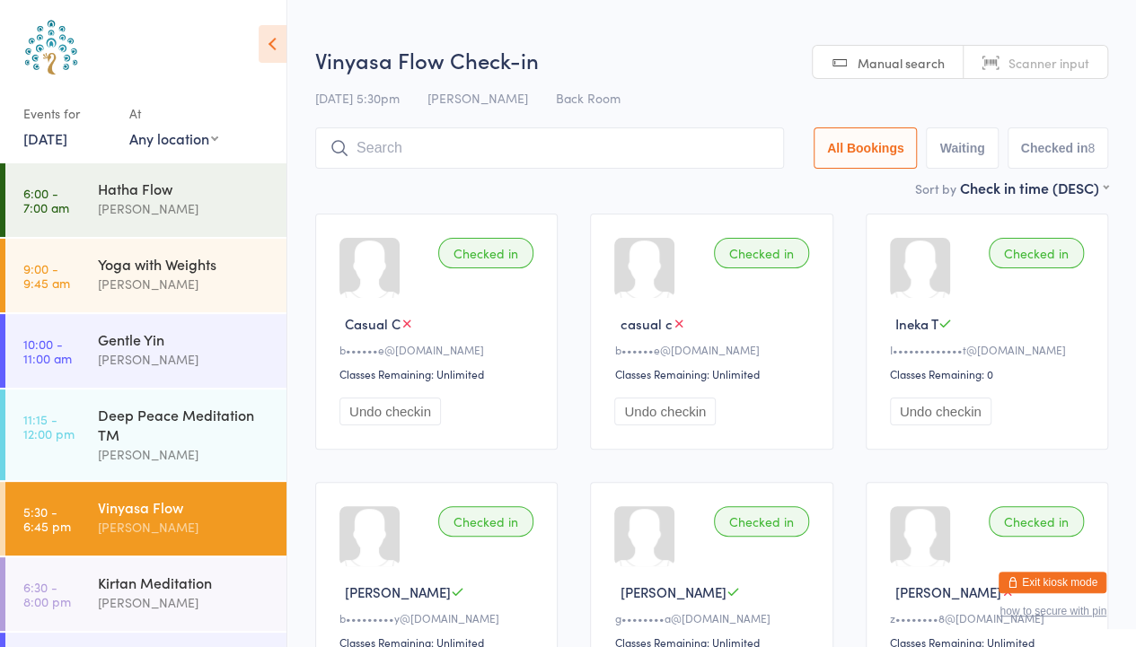
click at [65, 138] on link "[DATE]" at bounding box center [45, 138] width 44 height 20
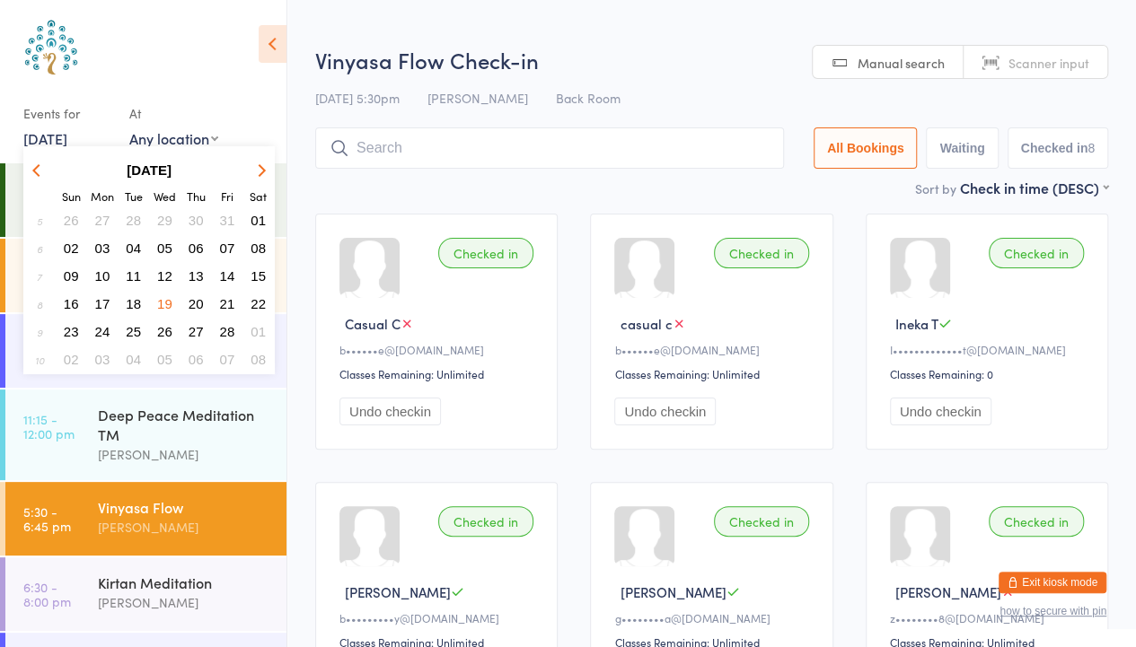
click at [261, 172] on icon "button" at bounding box center [259, 169] width 13 height 13
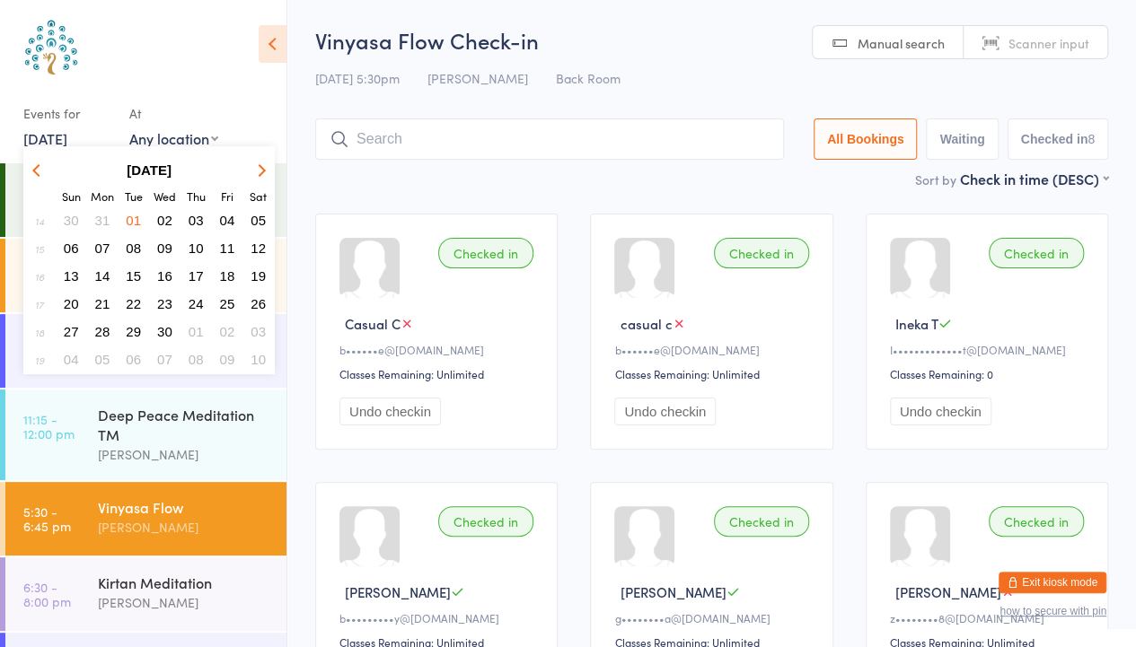
click at [261, 172] on icon "button" at bounding box center [259, 169] width 13 height 13
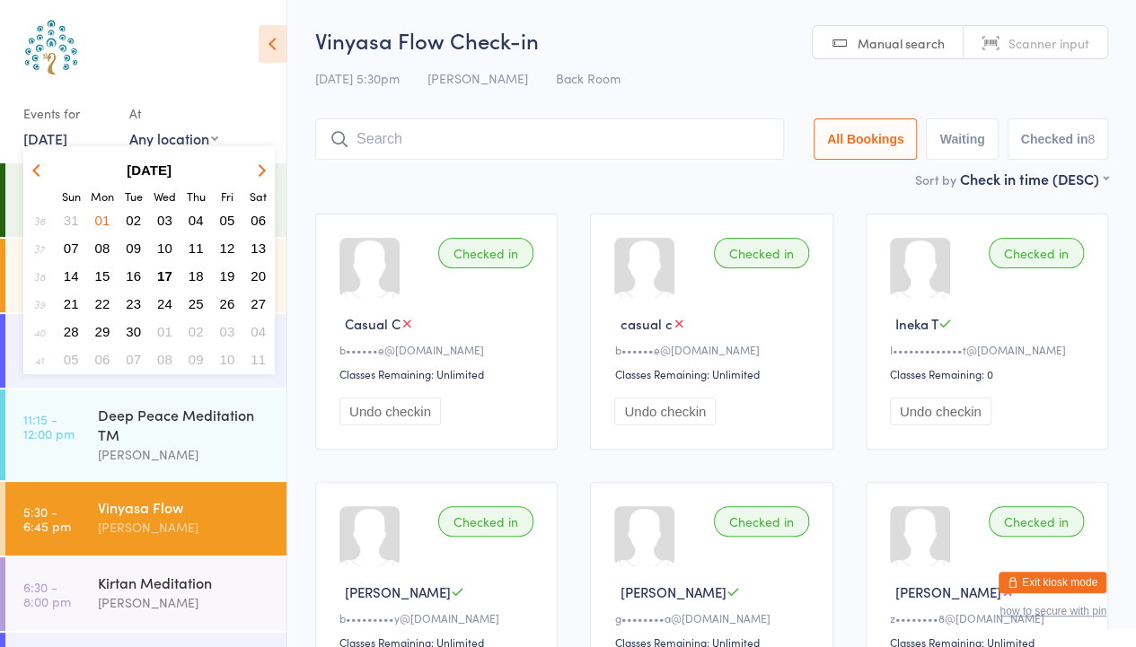
click at [165, 269] on span "17" at bounding box center [164, 275] width 15 height 15
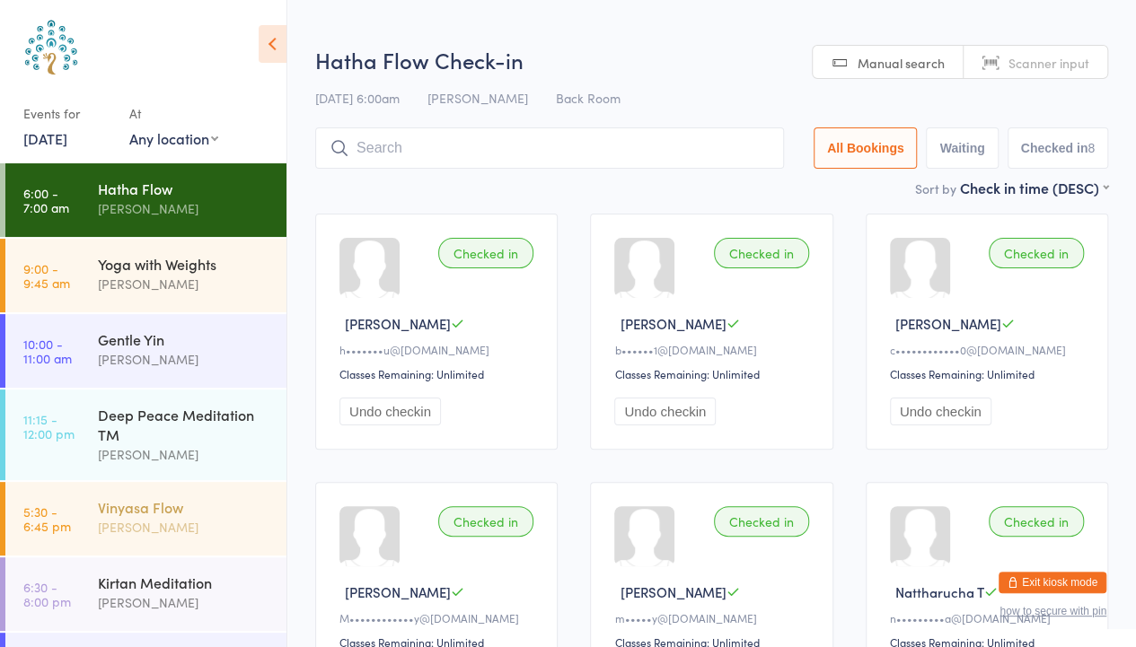
click at [149, 528] on div "[PERSON_NAME]" at bounding box center [184, 527] width 173 height 21
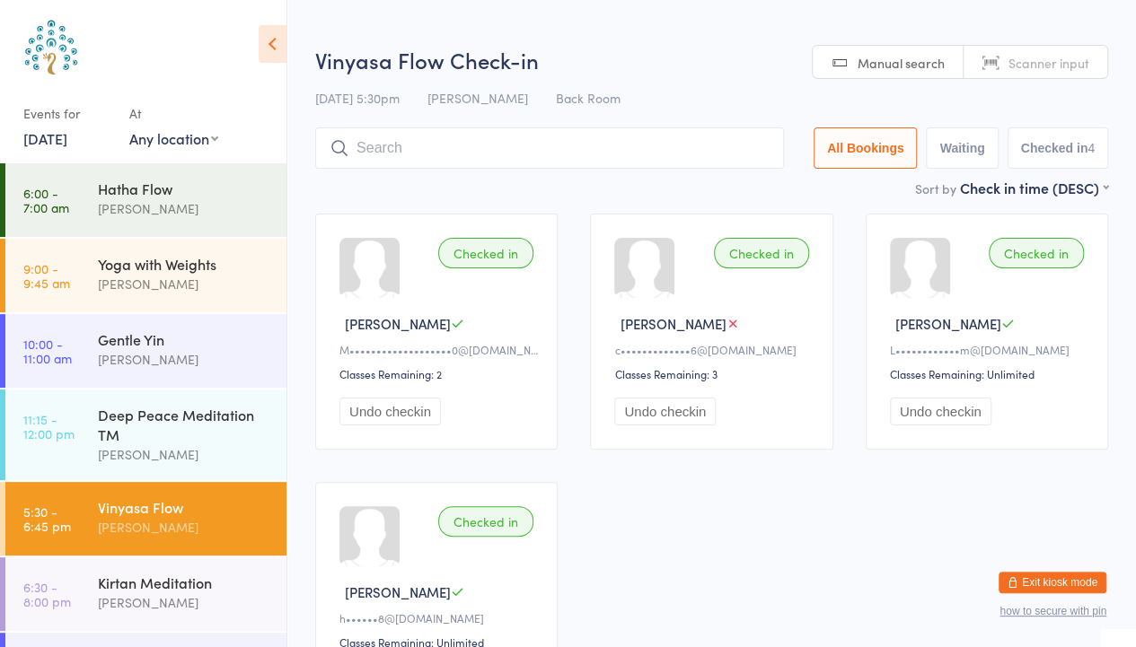
click at [1032, 83] on div "[DATE] 5:30pm [PERSON_NAME] Back Room" at bounding box center [711, 98] width 793 height 30
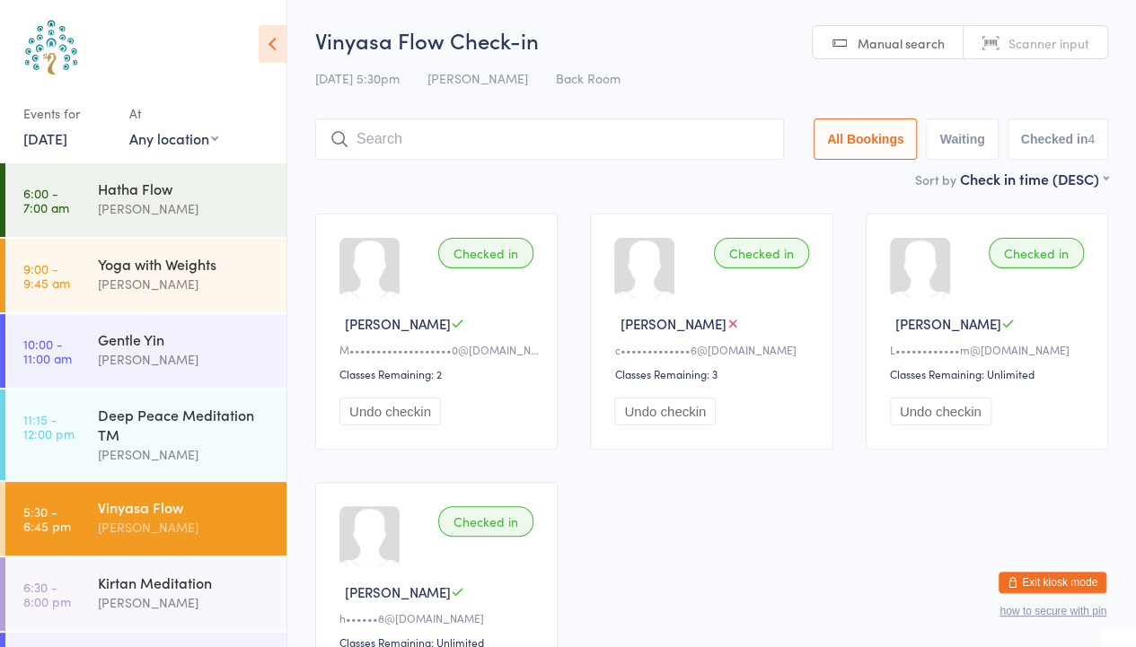
click at [1076, 48] on span "Scanner input" at bounding box center [1048, 43] width 81 height 18
click at [867, 49] on span "Manual search" at bounding box center [900, 43] width 87 height 18
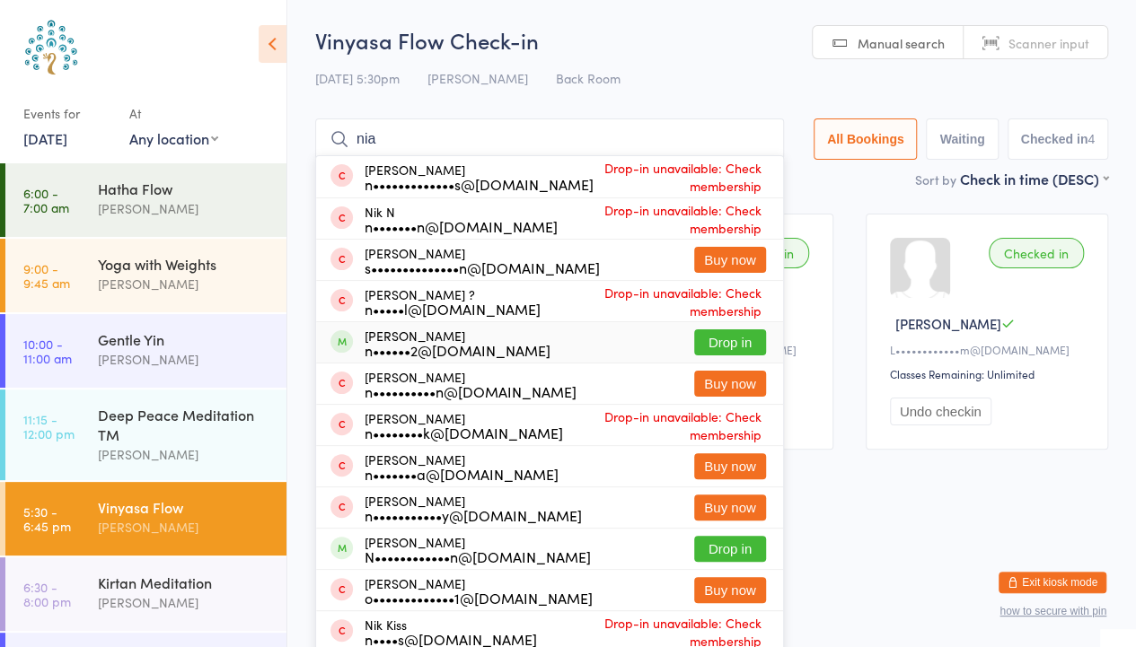
type input "nia"
click at [730, 341] on button "Drop in" at bounding box center [730, 342] width 72 height 26
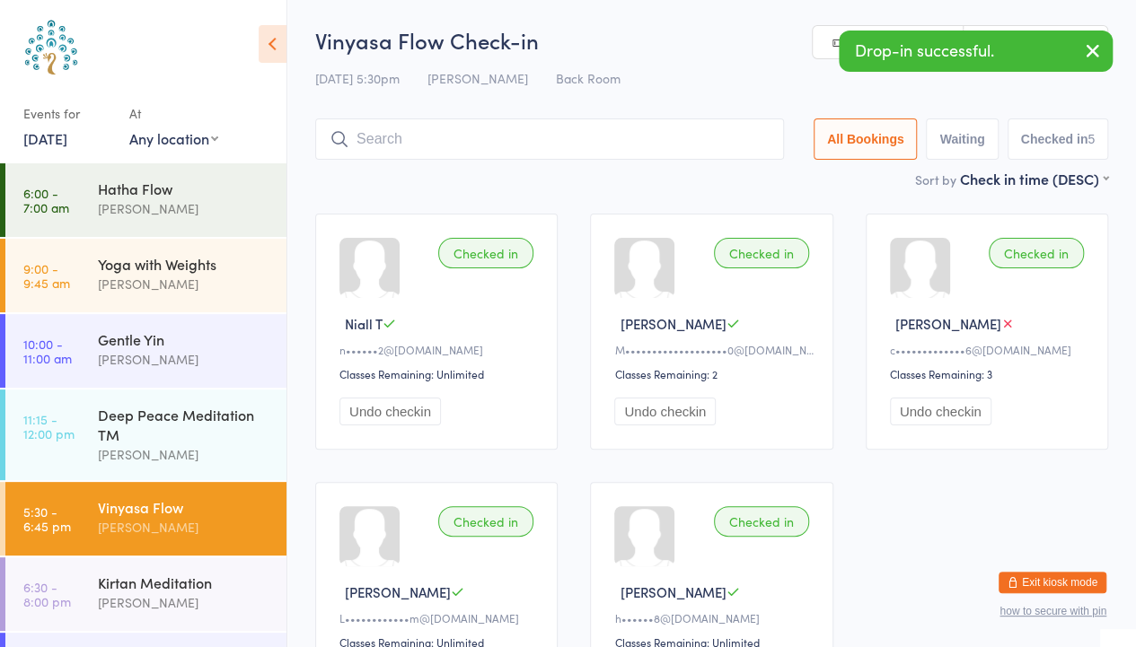
click at [1094, 45] on icon "button" at bounding box center [1093, 50] width 22 height 22
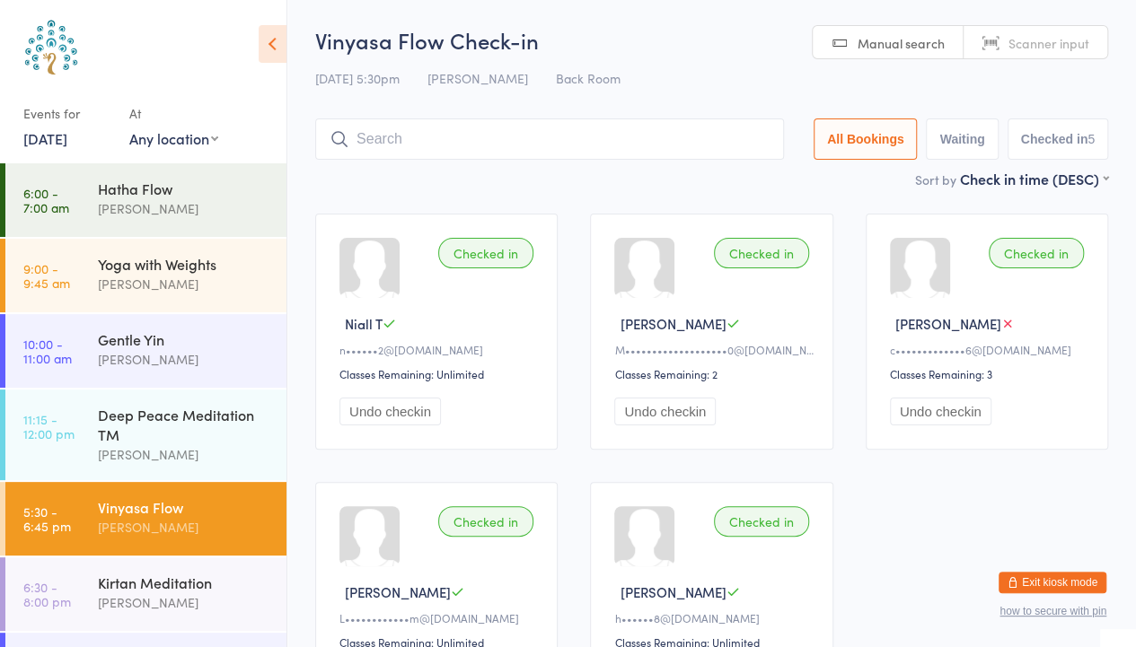
click at [1094, 45] on link "Scanner input" at bounding box center [1035, 43] width 144 height 34
type input "6157"
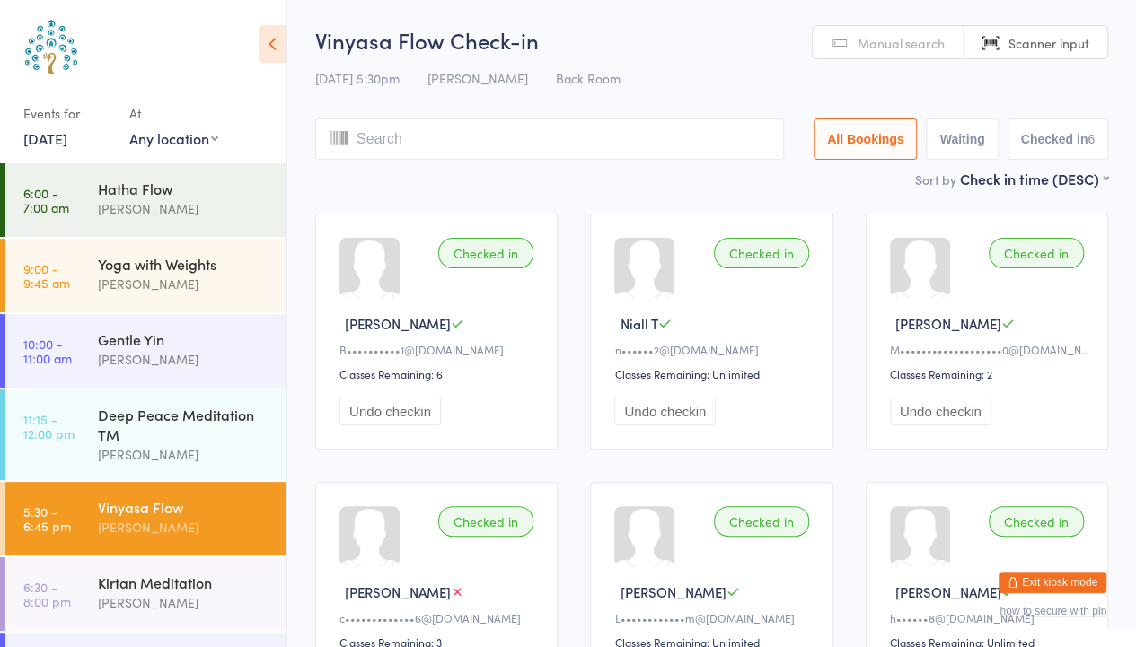
click at [881, 57] on link "Manual search" at bounding box center [887, 43] width 151 height 34
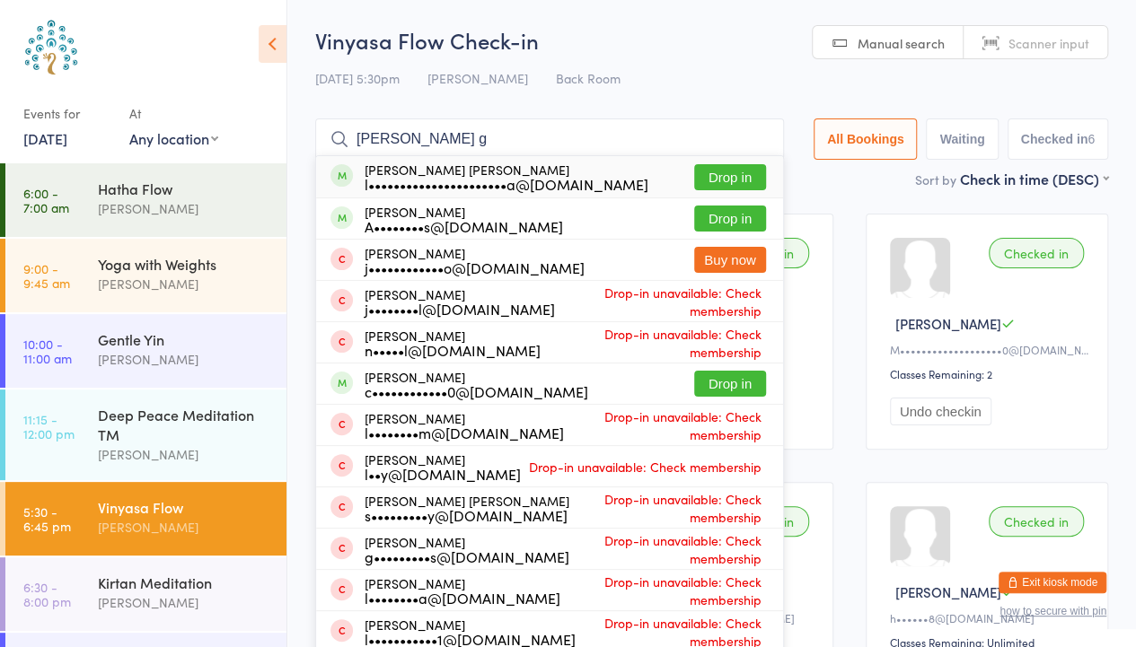
type input "[PERSON_NAME] g"
click at [725, 178] on button "Drop in" at bounding box center [730, 177] width 72 height 26
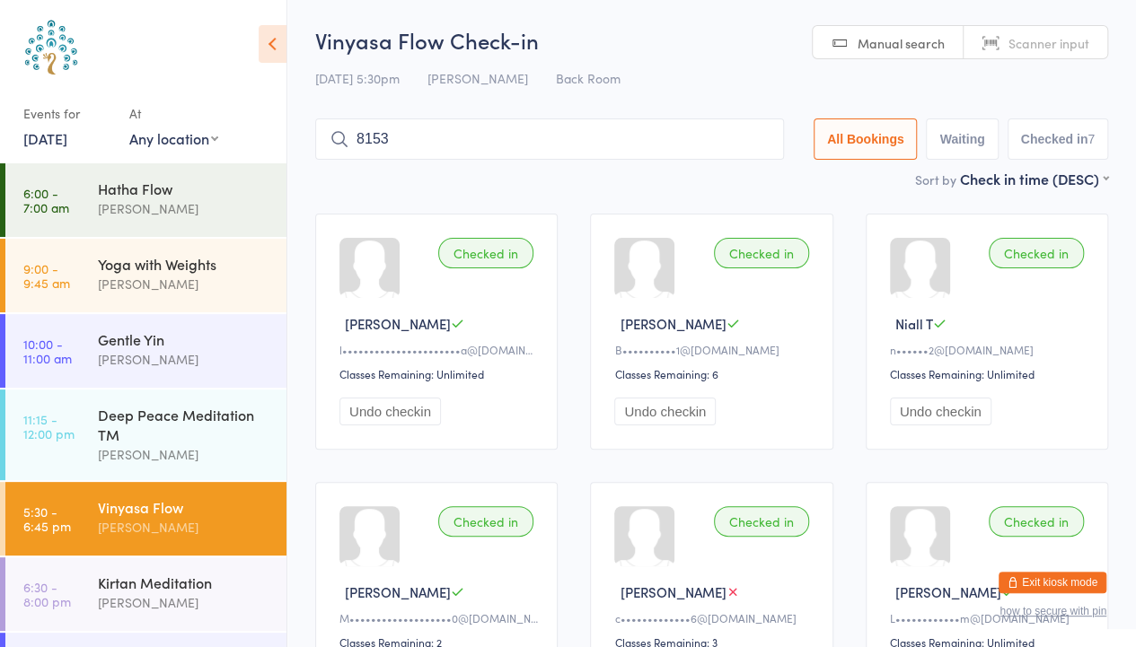
type input "8153"
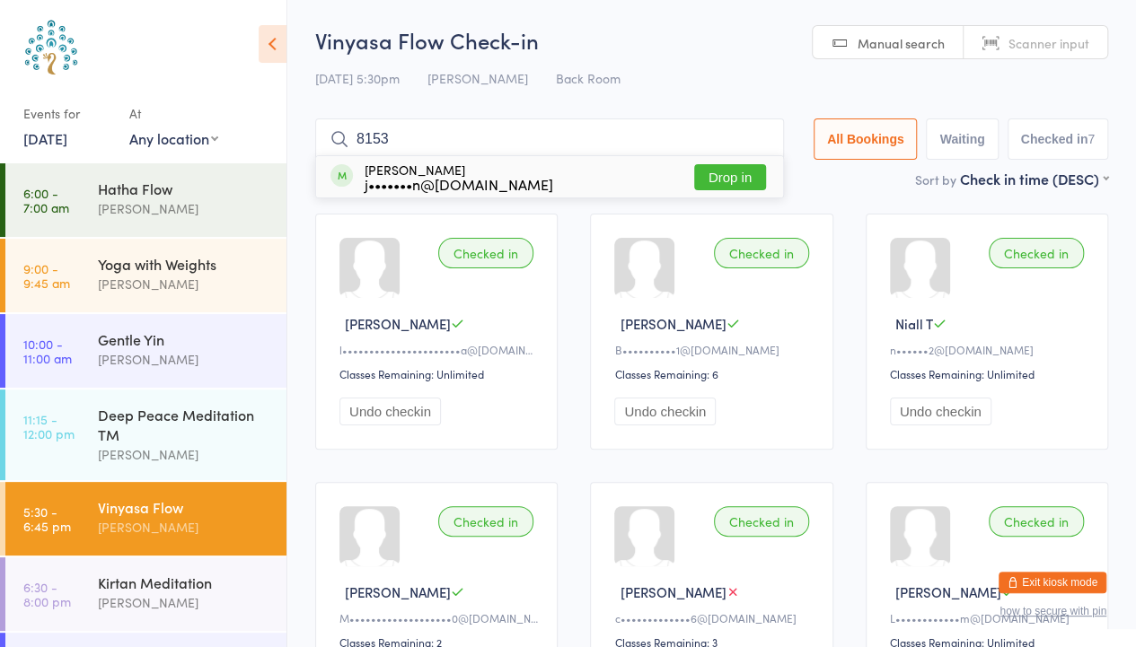
click at [725, 178] on button "Drop in" at bounding box center [730, 177] width 72 height 26
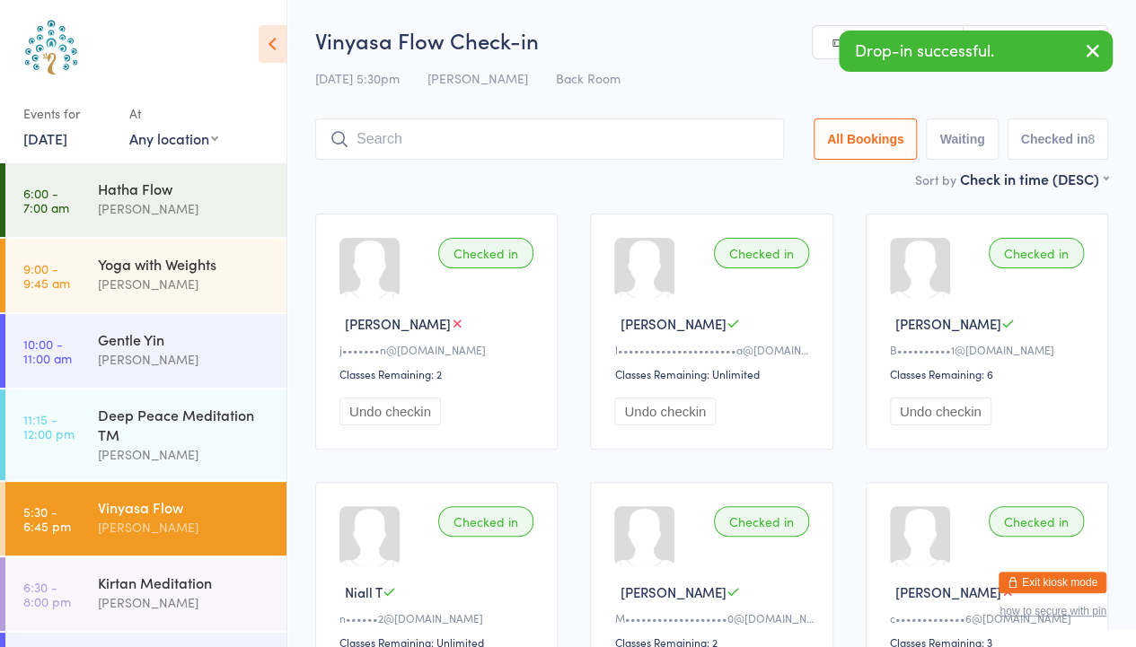
click at [1102, 48] on icon "button" at bounding box center [1093, 50] width 22 height 22
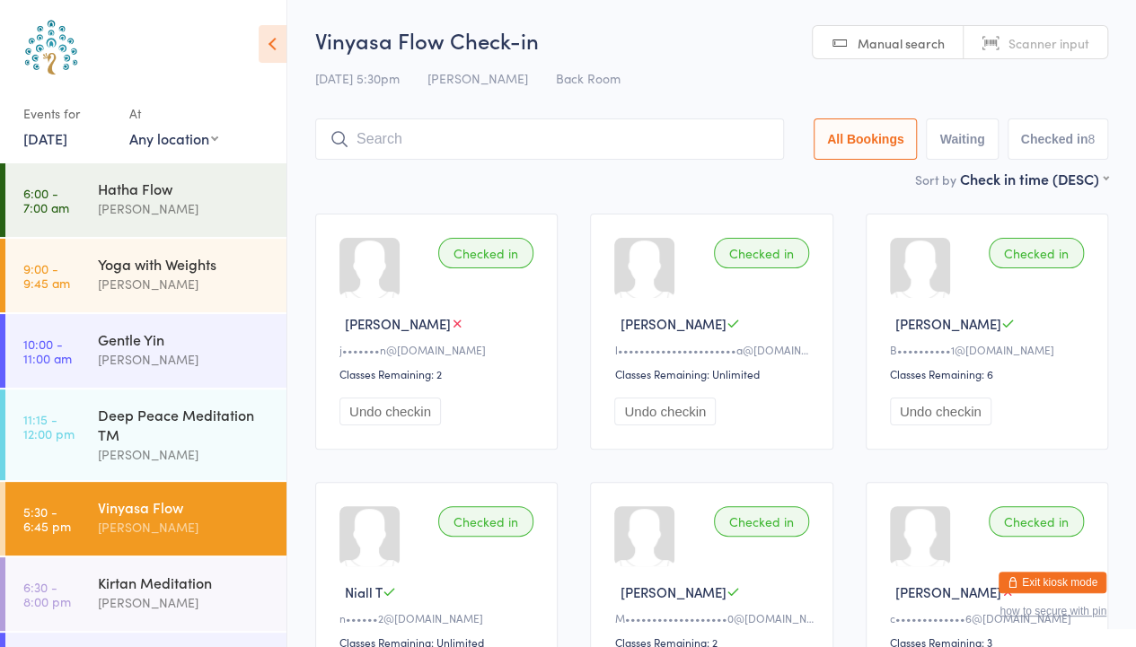
click at [1071, 51] on link "Scanner input" at bounding box center [1035, 43] width 144 height 34
type input "8176"
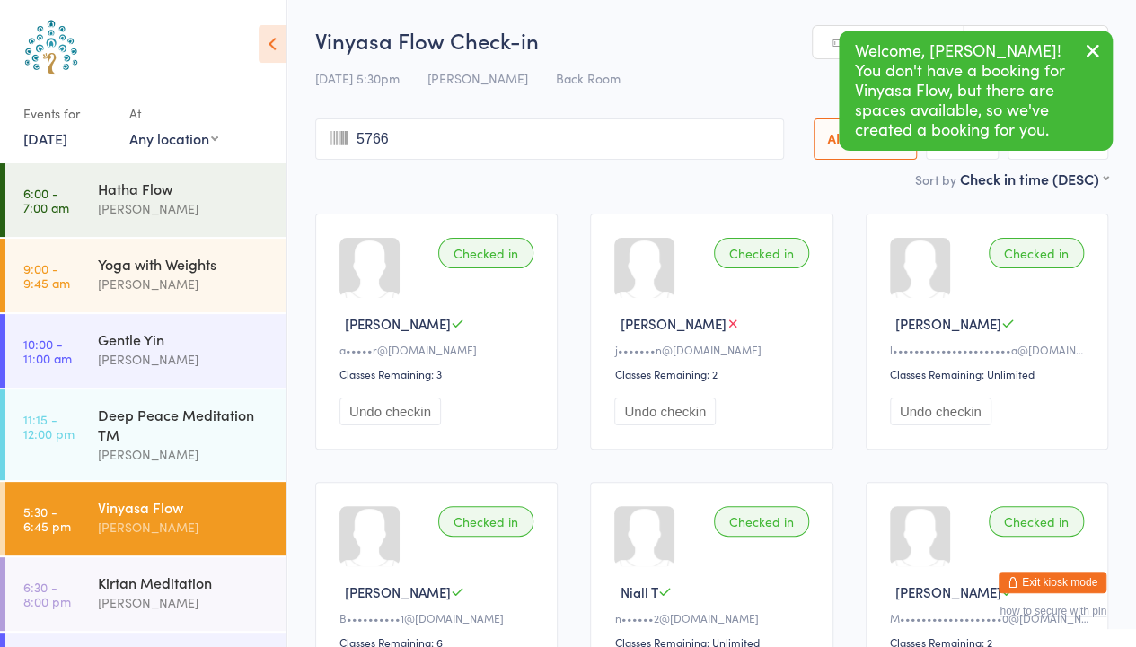
type input "5766"
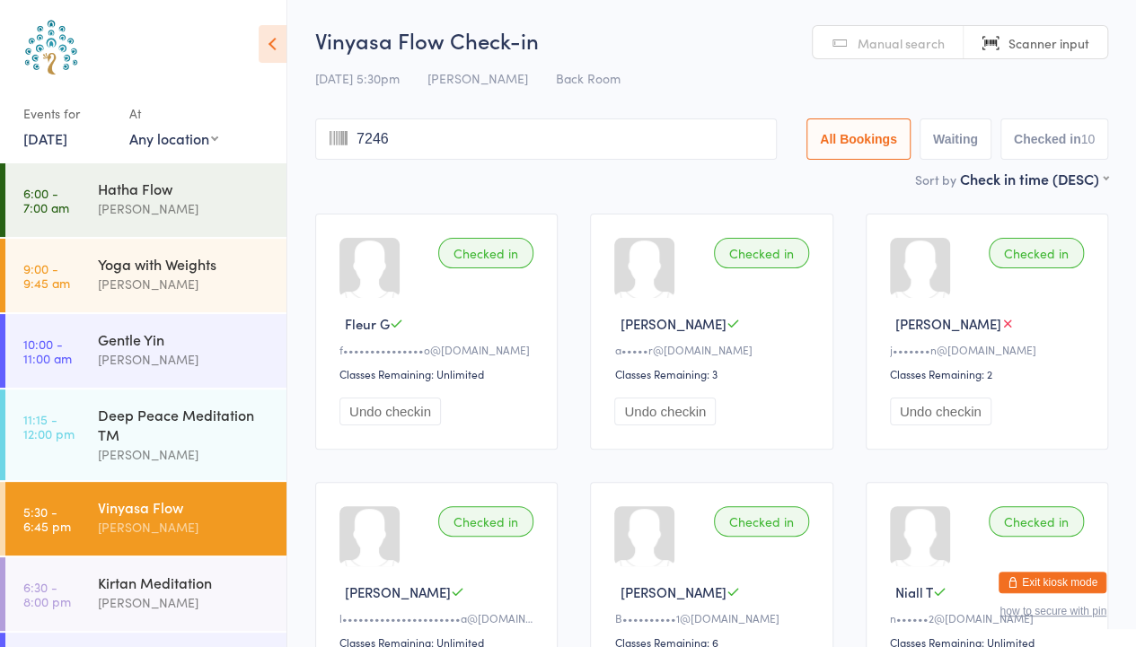
type input "7246"
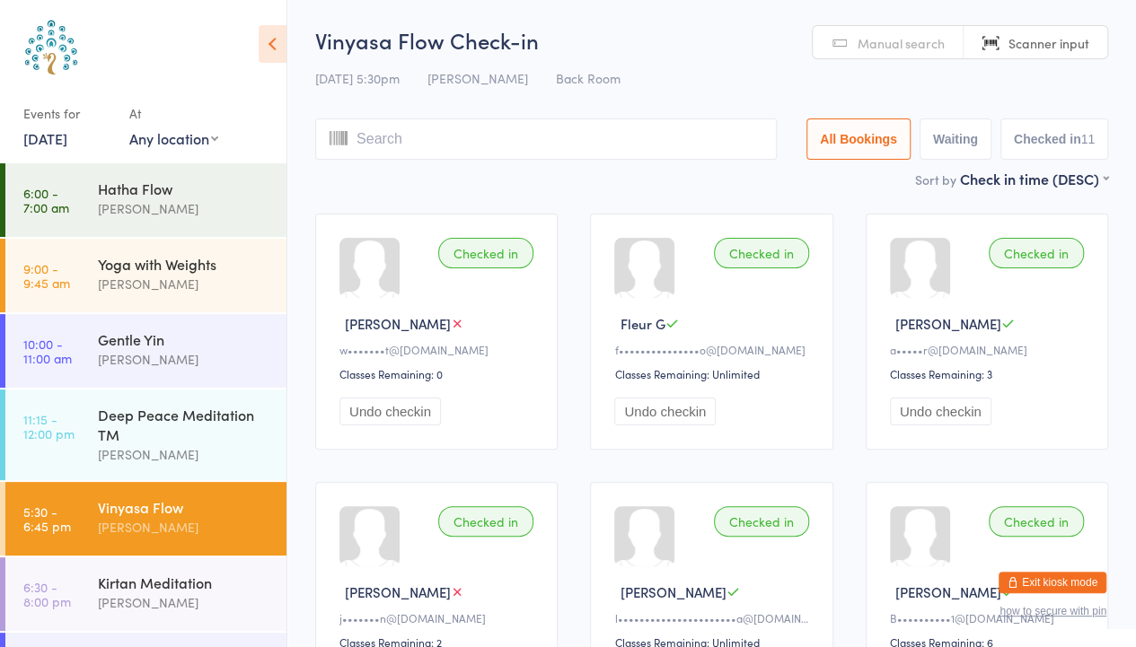
click at [895, 59] on div "Vinyasa Flow Check-in [DATE] 5:30pm [PERSON_NAME] Back Room Manual search Scann…" at bounding box center [711, 97] width 793 height 144
click at [883, 40] on span "Manual search" at bounding box center [900, 43] width 87 height 18
type input "[PERSON_NAME]"
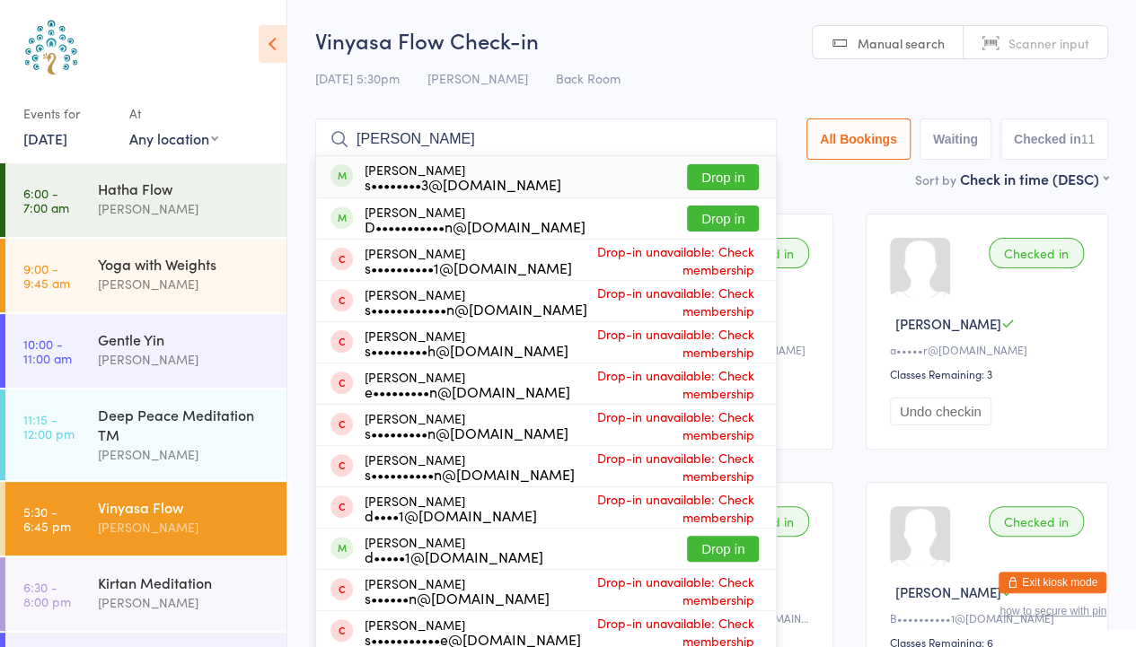
click at [729, 179] on button "Drop in" at bounding box center [723, 177] width 72 height 26
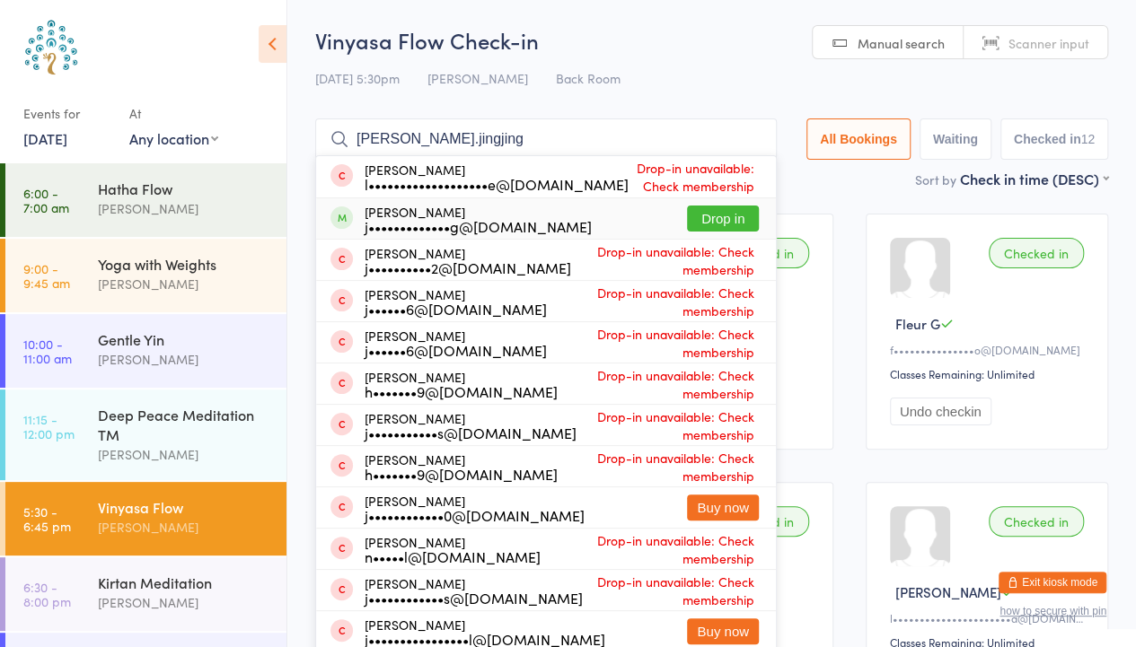
type input "[PERSON_NAME].jingjing"
click at [722, 216] on button "Drop in" at bounding box center [723, 219] width 72 height 26
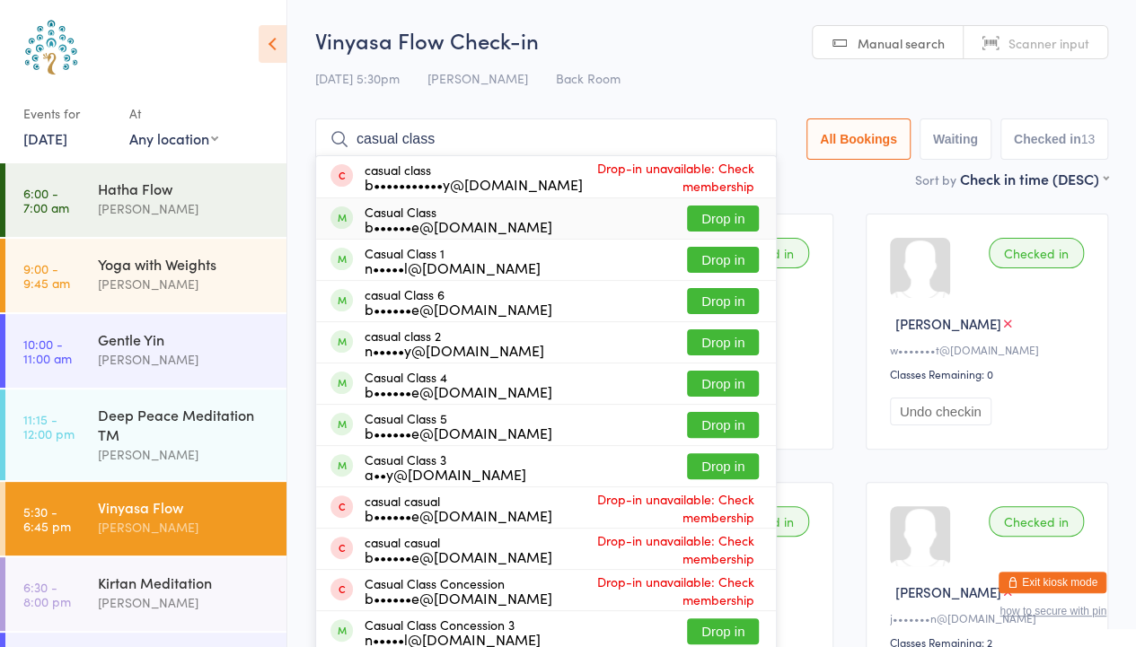
type input "casual class"
click at [735, 212] on button "Drop in" at bounding box center [723, 219] width 72 height 26
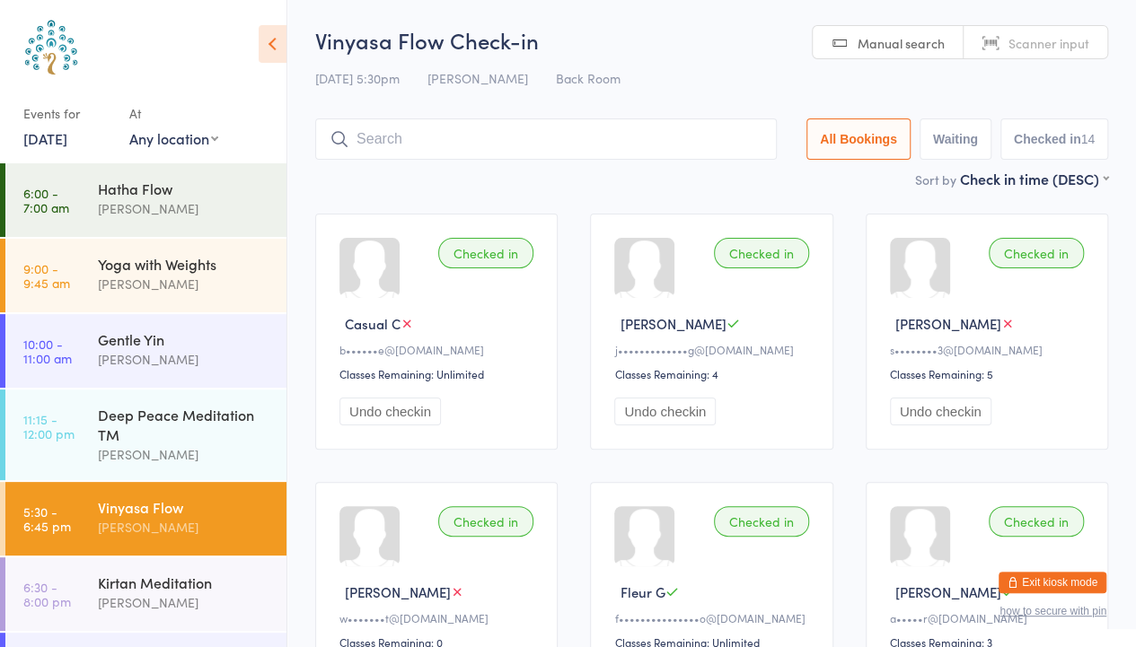
click at [1032, 49] on span "Scanner input" at bounding box center [1048, 43] width 81 height 18
click at [887, 34] on span "Manual search" at bounding box center [900, 43] width 87 height 18
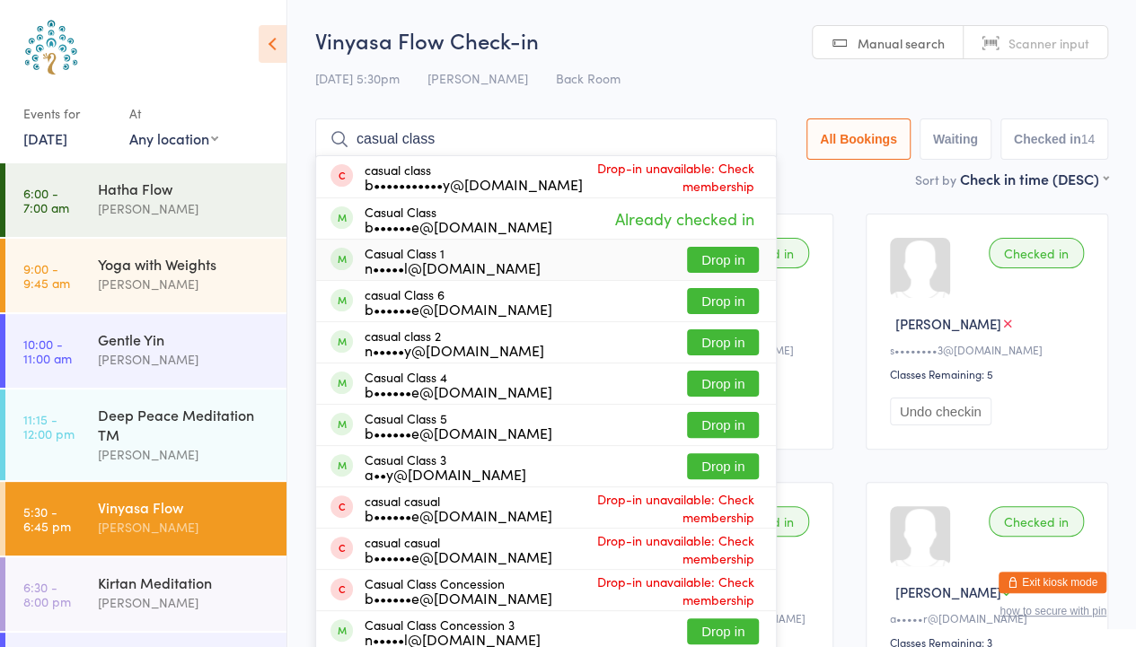
type input "casual class"
click at [718, 259] on button "Drop in" at bounding box center [723, 260] width 72 height 26
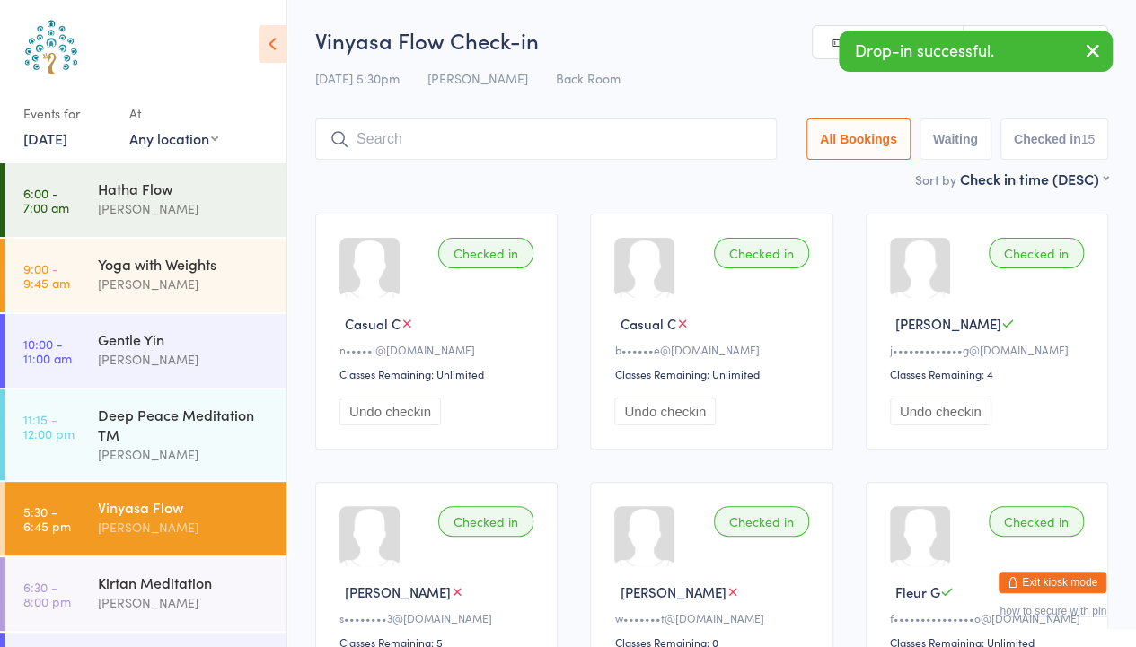
click at [1090, 51] on icon "button" at bounding box center [1093, 50] width 22 height 22
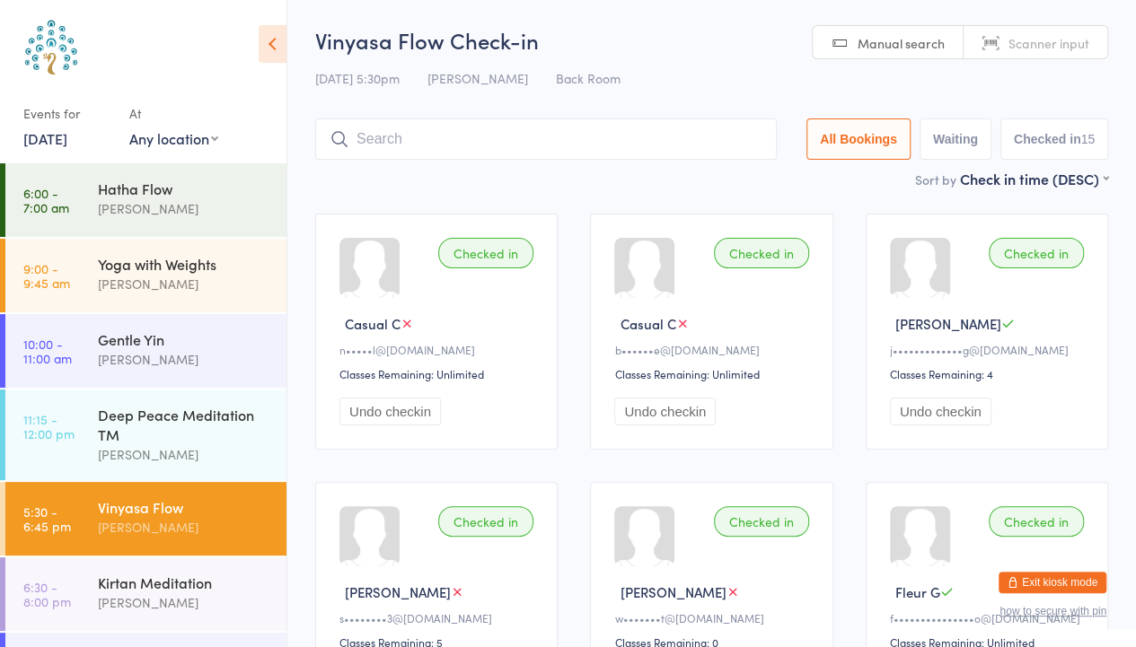
click at [1067, 46] on span "Scanner input" at bounding box center [1048, 43] width 81 height 18
type input "ti"
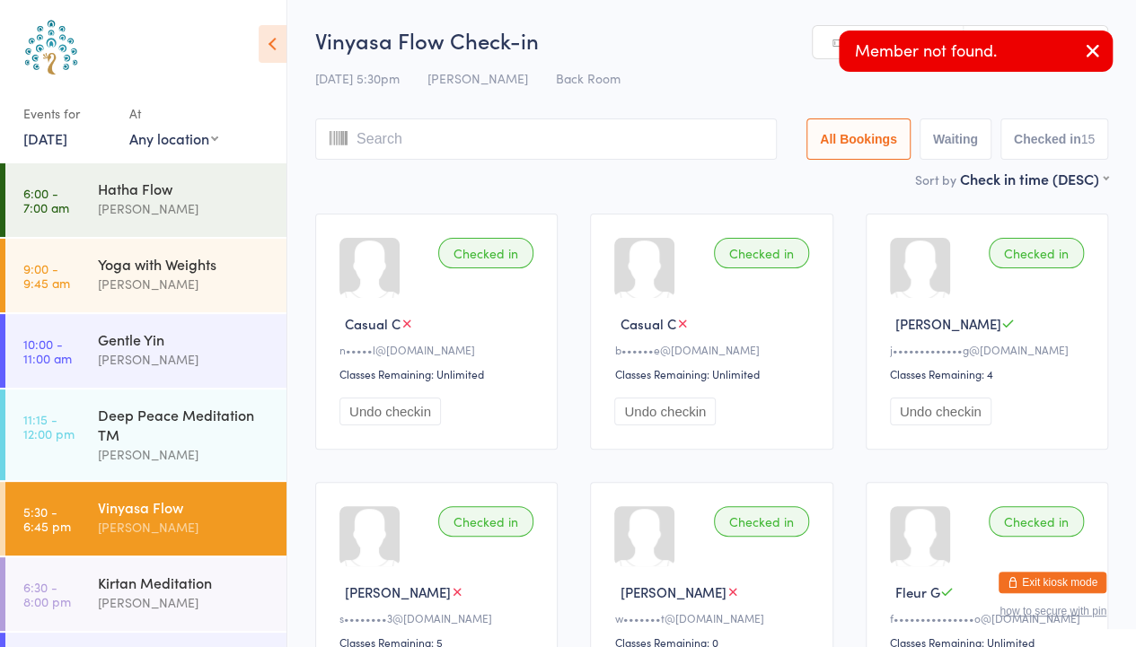
type input "n"
click at [1092, 46] on icon "button" at bounding box center [1093, 50] width 22 height 22
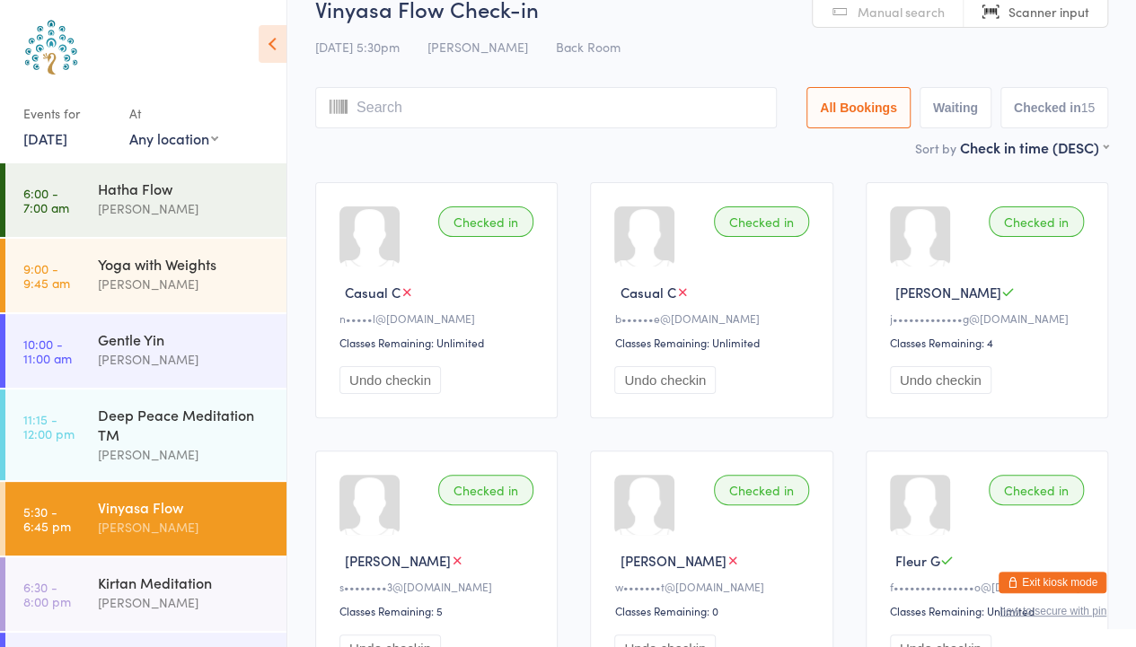
scroll to position [36, 0]
